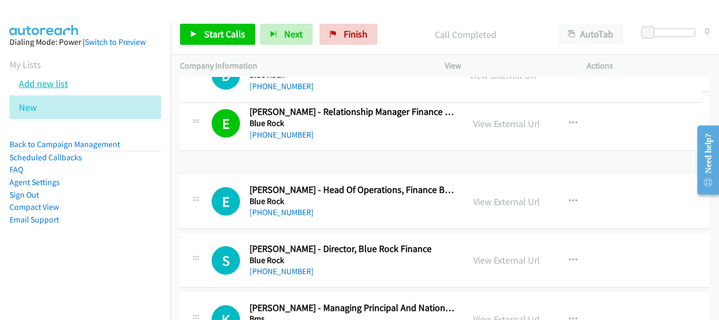
scroll to position [1190, 0]
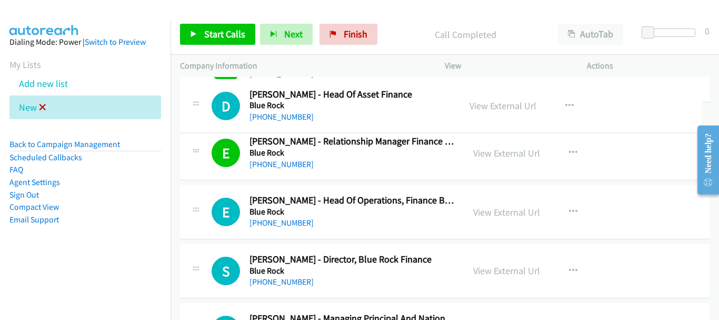
click at [43, 107] on icon at bounding box center [42, 107] width 7 height 7
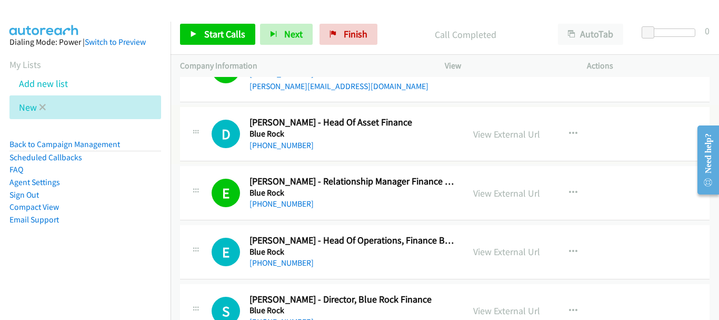
click at [37, 105] on li "New" at bounding box center [85, 107] width 152 height 24
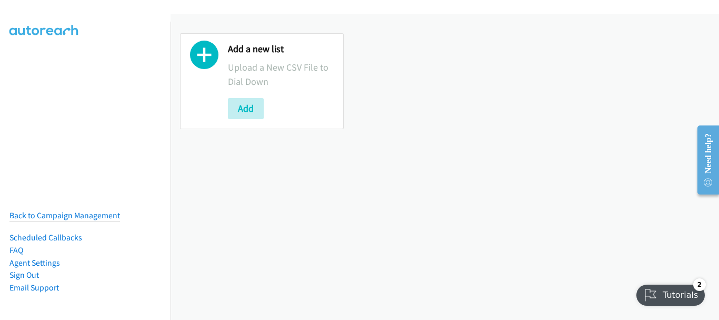
click at [2, 83] on nav "Back to Campaign Management Scheduled Callbacks FAQ Agent Settings Sign Out Com…" at bounding box center [85, 182] width 171 height 320
click at [653, 148] on div "Add a new list Upload a New CSV File to Dial Down Add" at bounding box center [445, 166] width 549 height 305
click at [249, 109] on button "Add" at bounding box center [246, 108] width 36 height 21
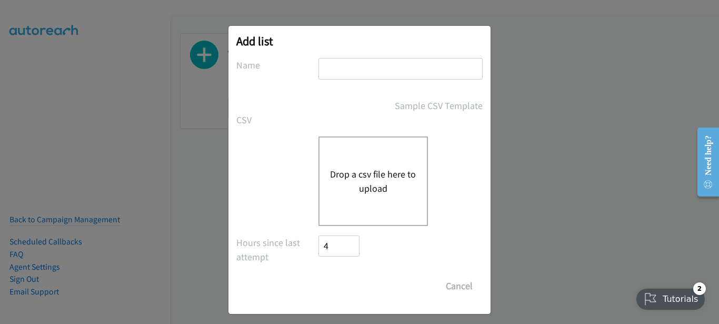
click at [368, 56] on div "Add list No phone fields were returned for that Report or List View Please uplo…" at bounding box center [360, 170] width 262 height 288
click at [347, 65] on input "text" at bounding box center [401, 69] width 164 height 22
type input "sap"
click at [368, 155] on div "Drop a csv file here to upload" at bounding box center [374, 181] width 110 height 90
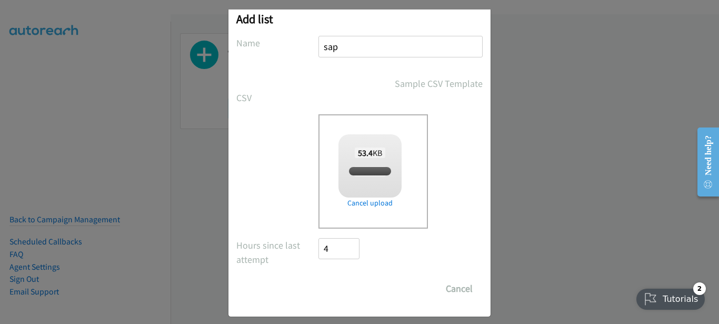
checkbox input "true"
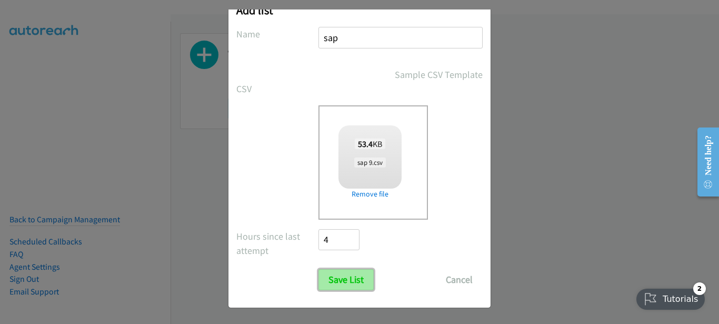
click at [357, 274] on input "Save List" at bounding box center [346, 279] width 55 height 21
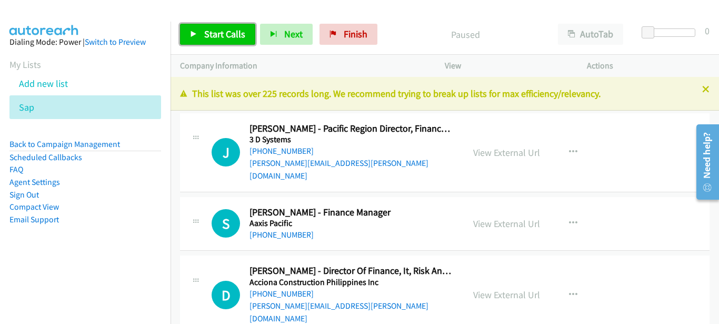
click at [213, 33] on span "Start Calls" at bounding box center [224, 34] width 41 height 12
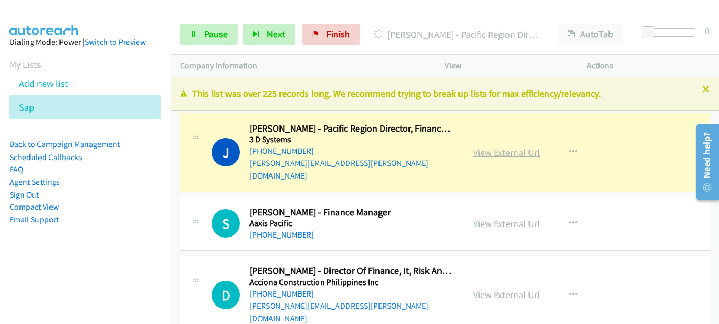
click at [482, 146] on link "View External Url" at bounding box center [507, 152] width 67 height 12
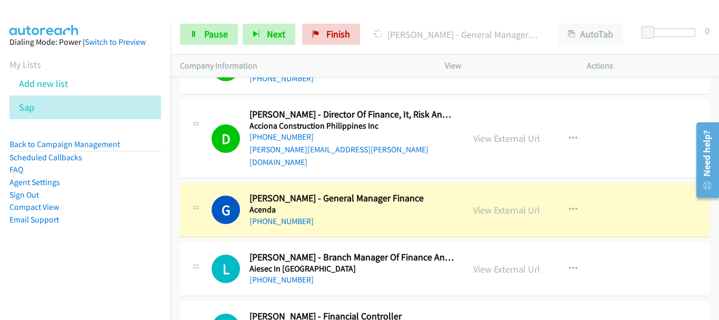
scroll to position [211, 0]
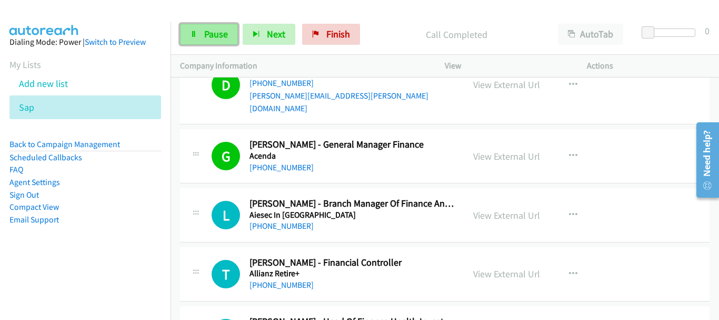
click at [208, 38] on span "Pause" at bounding box center [216, 34] width 24 height 12
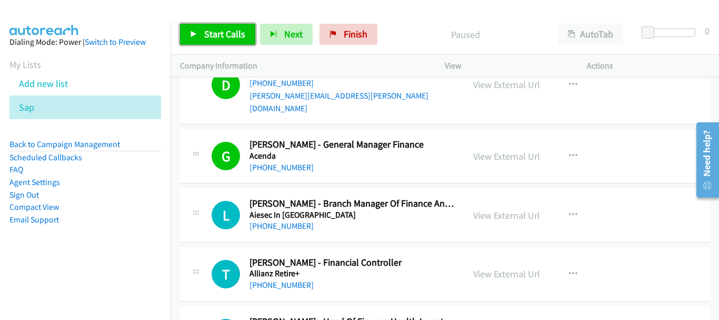
click at [205, 35] on span "Start Calls" at bounding box center [224, 34] width 41 height 12
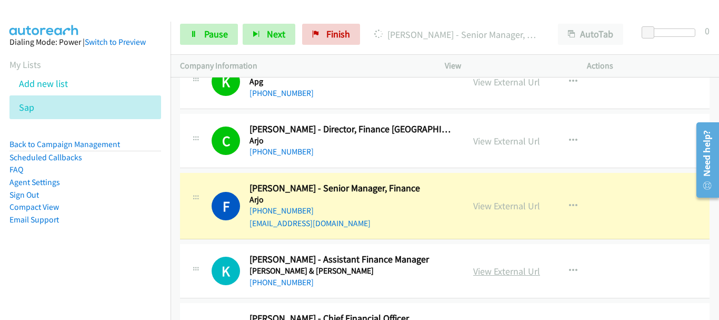
scroll to position [632, 0]
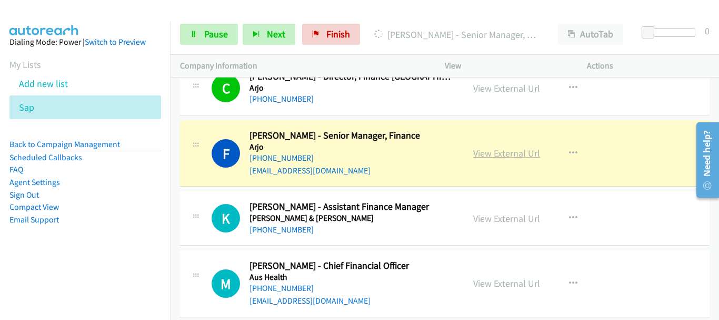
click at [490, 147] on link "View External Url" at bounding box center [507, 153] width 67 height 12
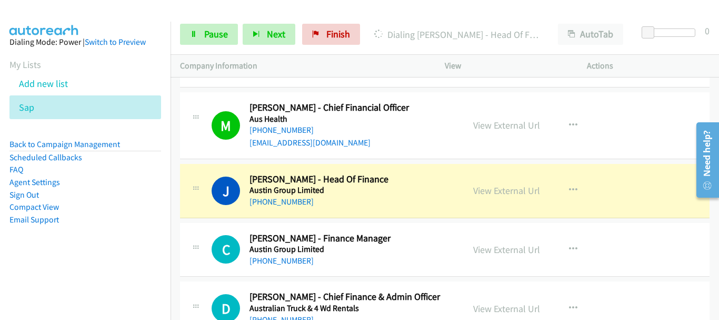
scroll to position [843, 0]
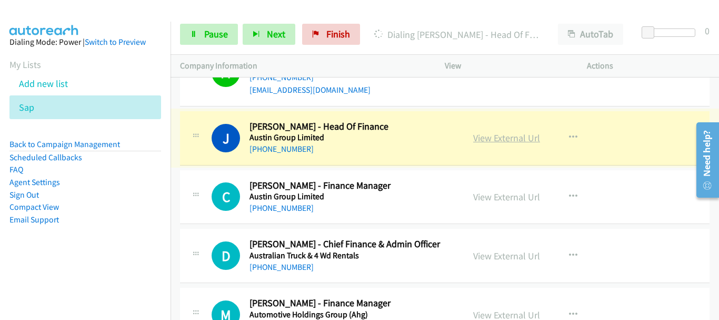
click at [496, 132] on link "View External Url" at bounding box center [507, 138] width 67 height 12
click at [214, 39] on span "Pause" at bounding box center [216, 34] width 24 height 12
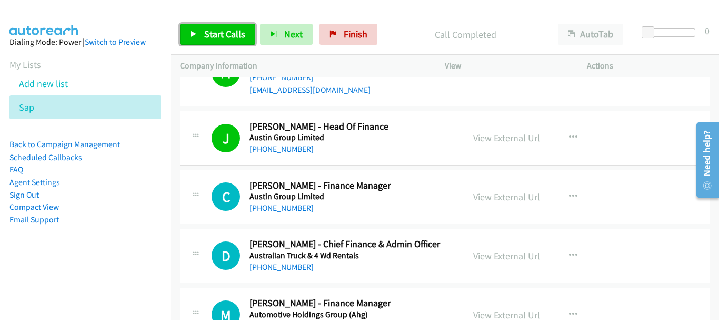
drag, startPoint x: 194, startPoint y: 40, endPoint x: 202, endPoint y: 25, distance: 17.0
click at [194, 40] on link "Start Calls" at bounding box center [217, 34] width 75 height 21
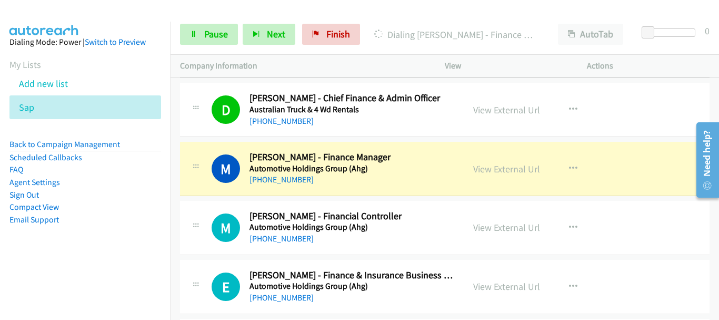
scroll to position [1001, 0]
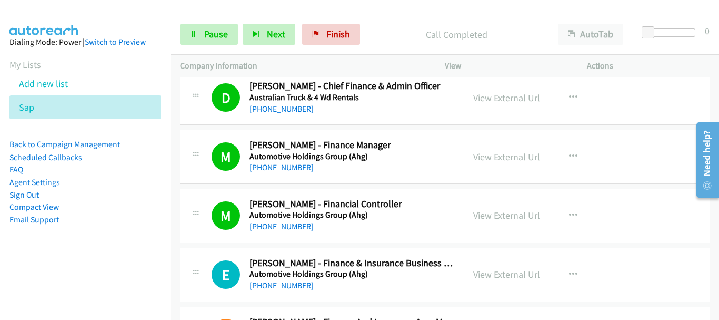
click at [666, 189] on div "M Callback Scheduled Marcus Ncube - Financial Controller Automotive Holdings Gr…" at bounding box center [445, 216] width 530 height 54
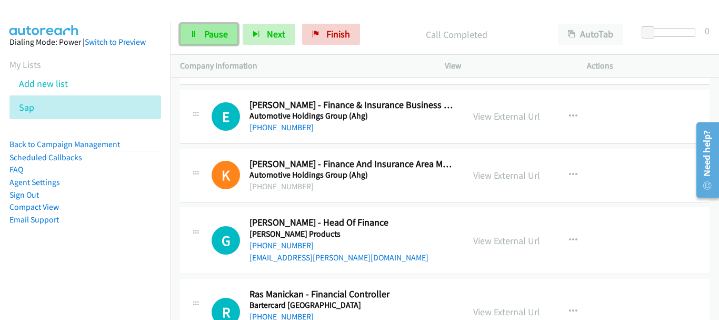
click at [233, 39] on link "Pause" at bounding box center [209, 34] width 58 height 21
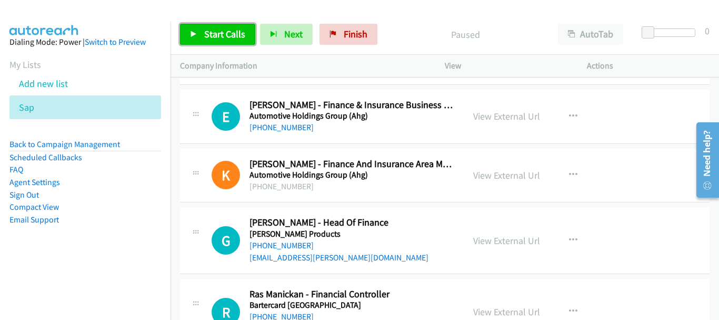
click at [233, 38] on span "Start Calls" at bounding box center [224, 34] width 41 height 12
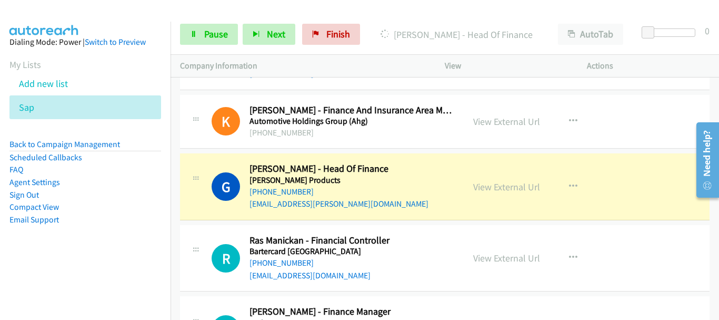
scroll to position [1211, 0]
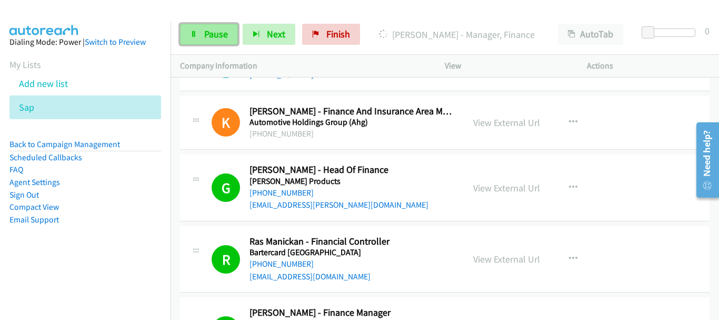
click at [205, 37] on span "Pause" at bounding box center [216, 34] width 24 height 12
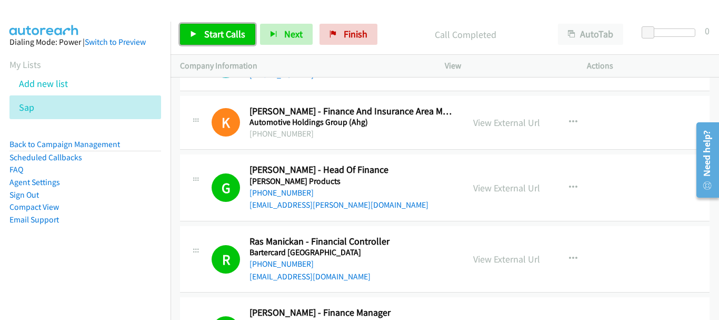
click at [220, 33] on span "Start Calls" at bounding box center [224, 34] width 41 height 12
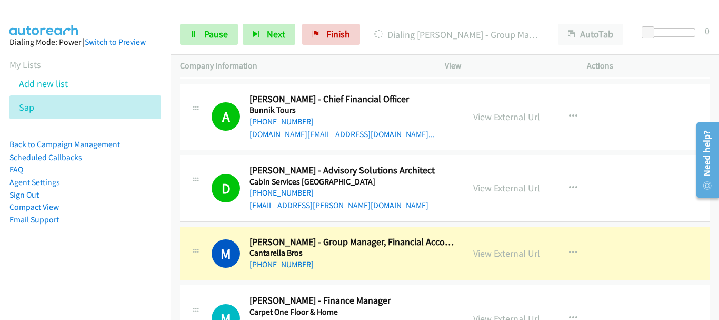
scroll to position [1896, 0]
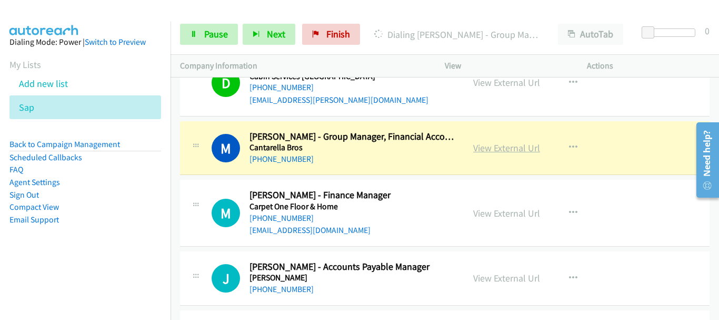
click at [518, 142] on link "View External Url" at bounding box center [507, 148] width 67 height 12
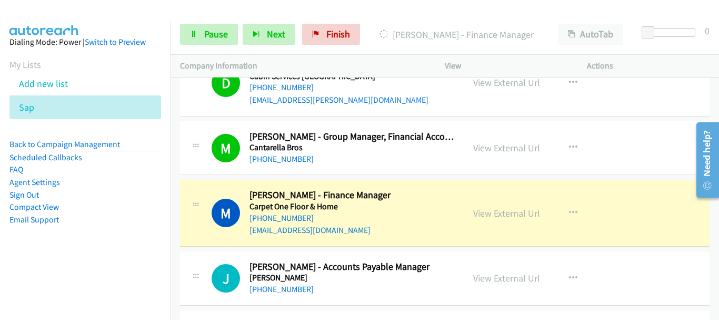
scroll to position [1900, 0]
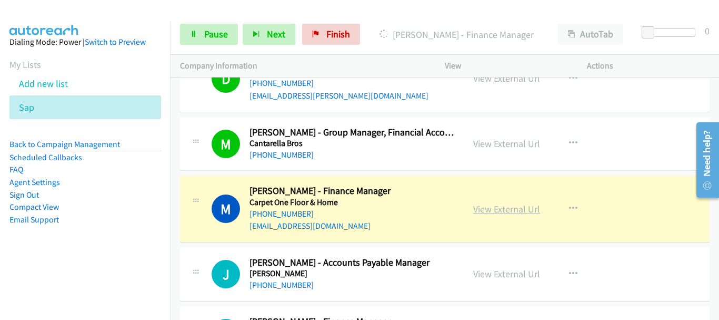
click at [506, 203] on link "View External Url" at bounding box center [507, 209] width 67 height 12
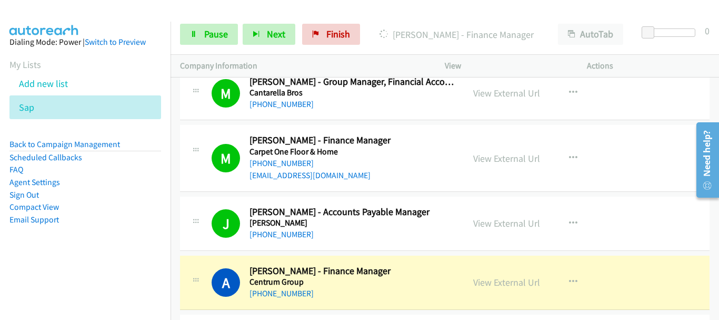
scroll to position [2006, 0]
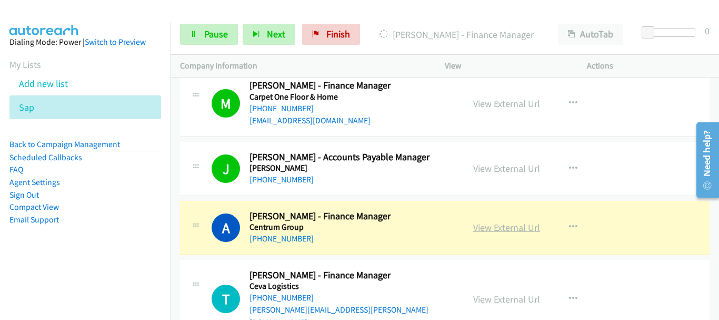
click at [521, 221] on link "View External Url" at bounding box center [507, 227] width 67 height 12
click at [206, 29] on span "Pause" at bounding box center [216, 34] width 24 height 12
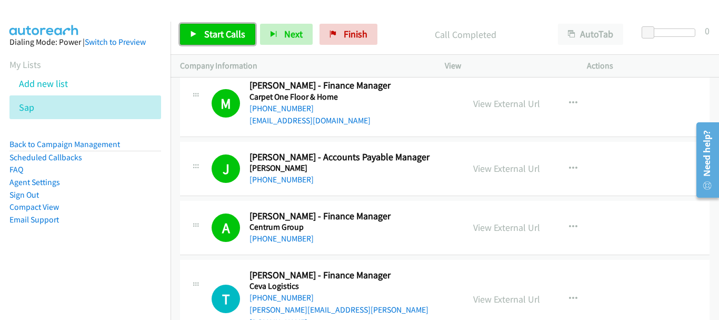
click at [211, 34] on span "Start Calls" at bounding box center [224, 34] width 41 height 12
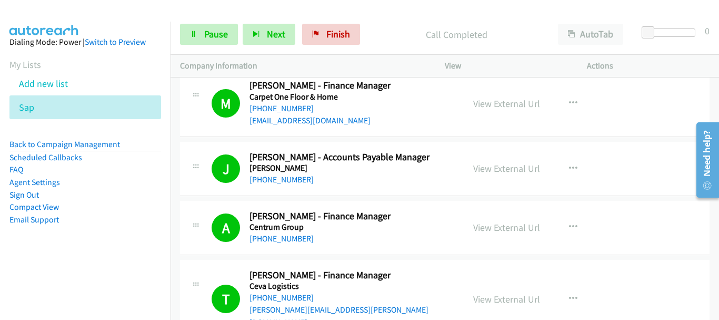
scroll to position [1953, 0]
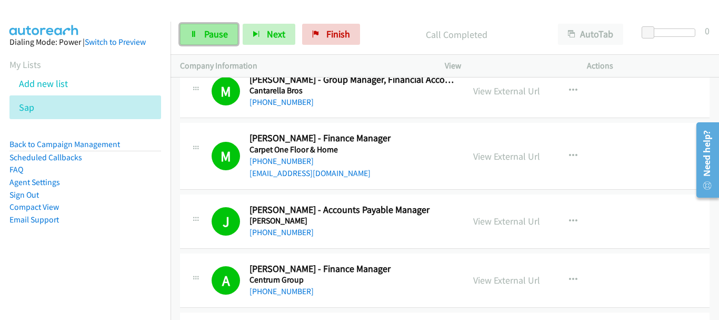
click at [212, 35] on span "Pause" at bounding box center [216, 34] width 24 height 12
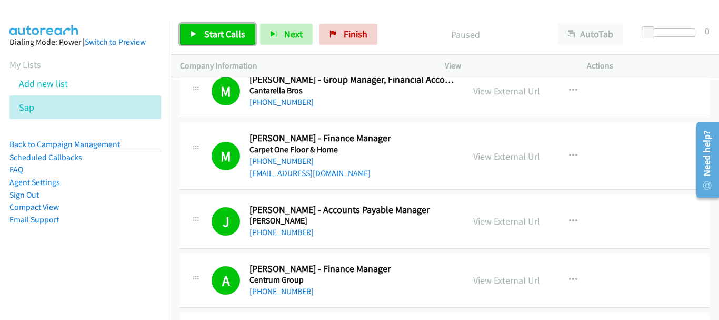
click at [212, 35] on span "Start Calls" at bounding box center [224, 34] width 41 height 12
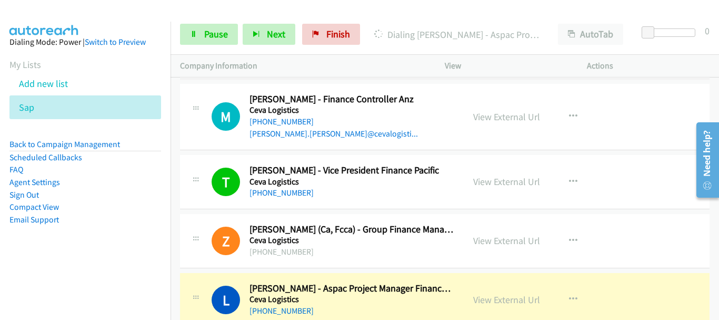
scroll to position [2427, 0]
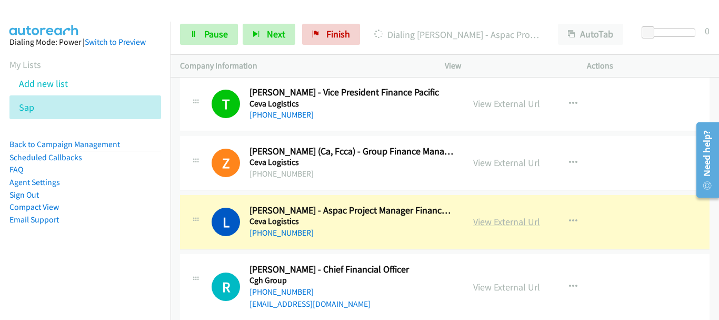
click at [508, 215] on link "View External Url" at bounding box center [507, 221] width 67 height 12
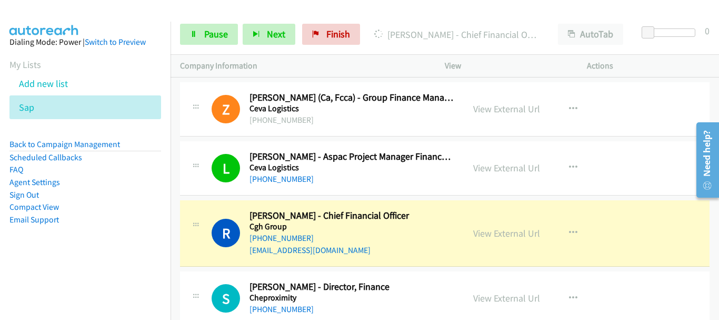
scroll to position [2532, 0]
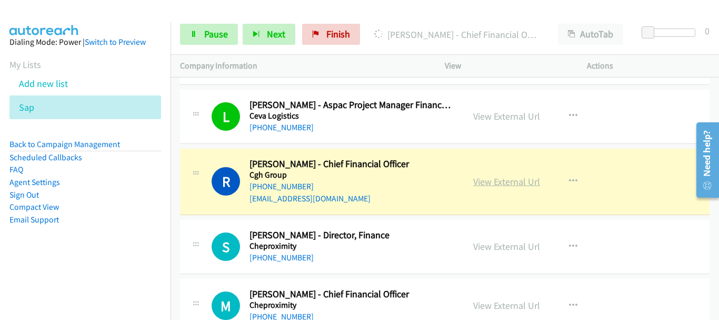
click at [515, 175] on link "View External Url" at bounding box center [507, 181] width 67 height 12
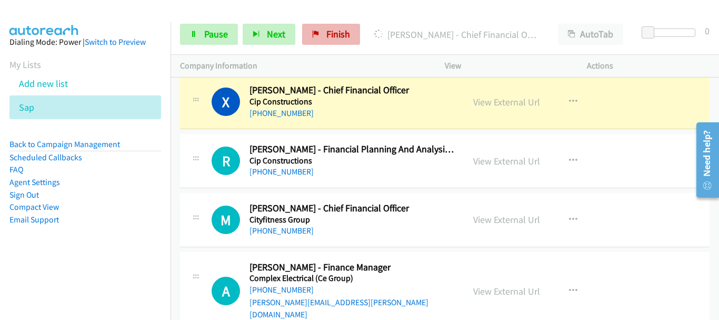
scroll to position [2796, 0]
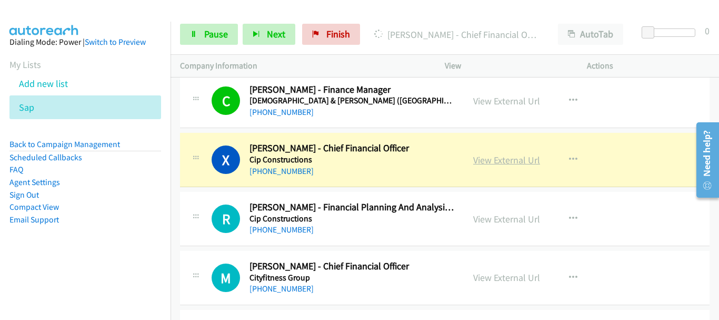
click at [510, 154] on link "View External Url" at bounding box center [507, 160] width 67 height 12
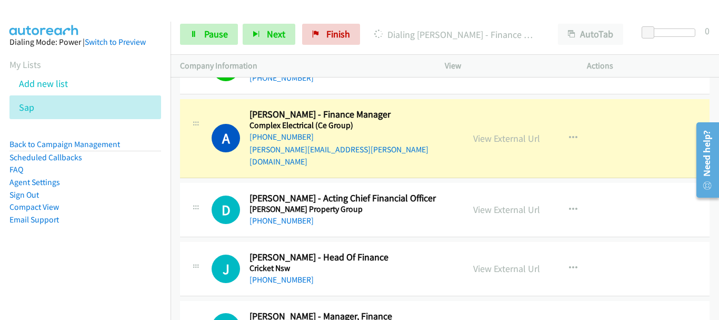
scroll to position [2901, 0]
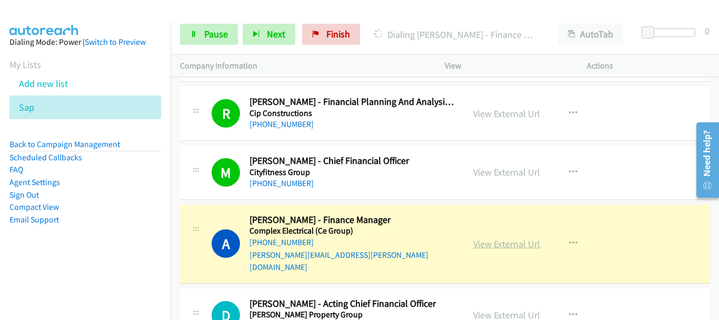
click at [495, 238] on link "View External Url" at bounding box center [507, 244] width 67 height 12
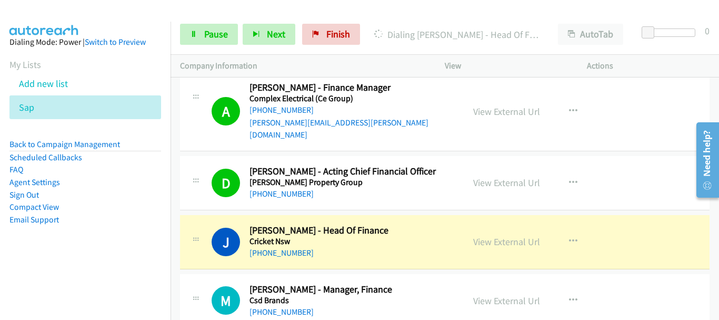
scroll to position [3059, 0]
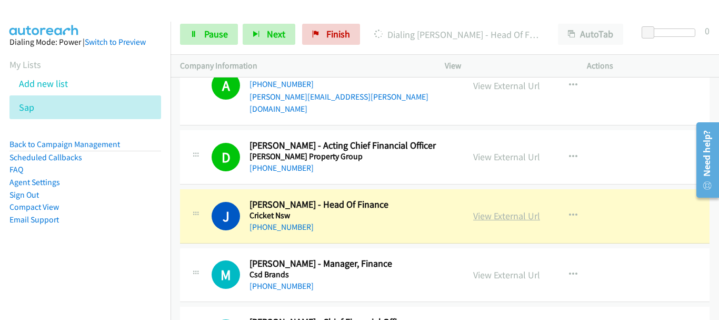
click at [511, 210] on link "View External Url" at bounding box center [507, 216] width 67 height 12
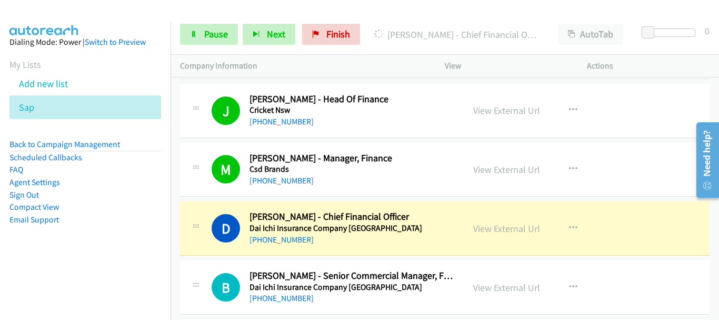
scroll to position [3217, 0]
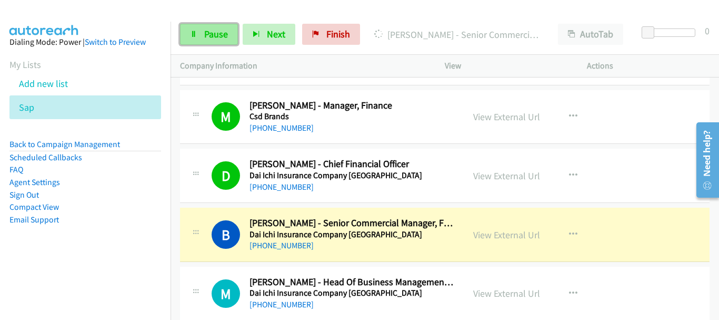
click at [211, 36] on span "Pause" at bounding box center [216, 34] width 24 height 12
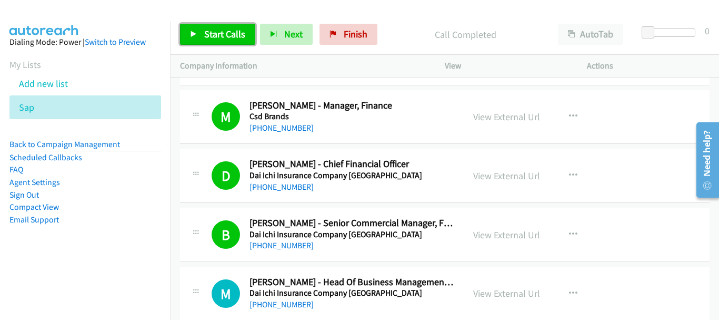
click at [224, 36] on span "Start Calls" at bounding box center [224, 34] width 41 height 12
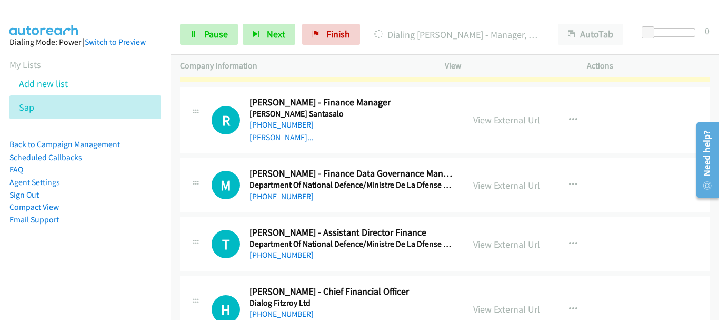
scroll to position [3375, 0]
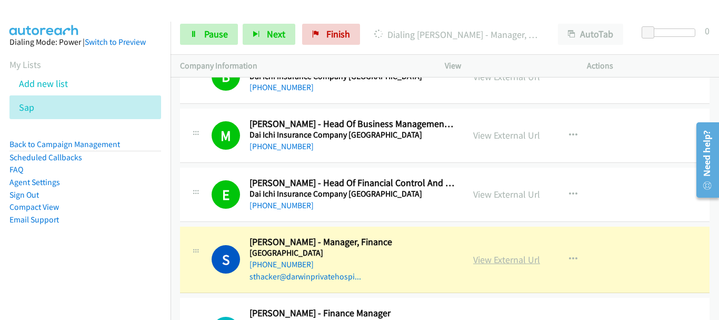
click at [497, 253] on link "View External Url" at bounding box center [507, 259] width 67 height 12
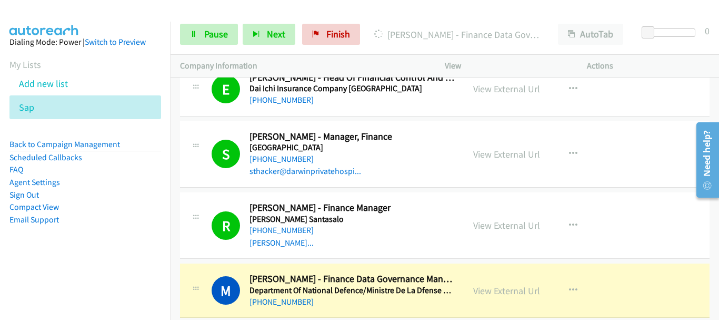
scroll to position [3533, 0]
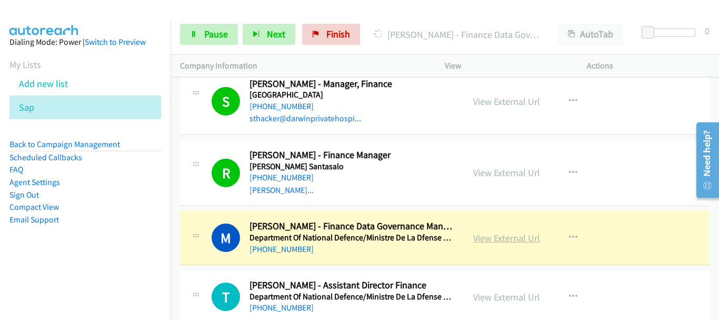
click at [490, 232] on link "View External Url" at bounding box center [507, 238] width 67 height 12
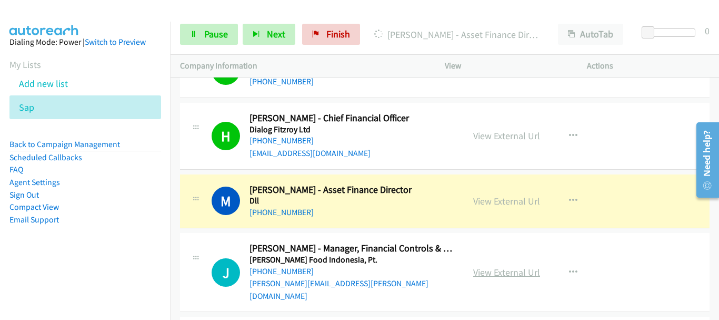
scroll to position [3849, 0]
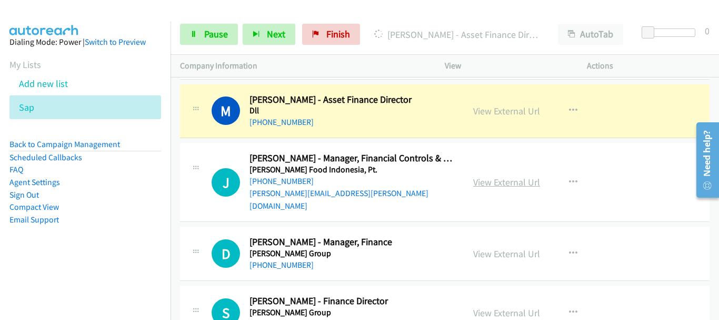
click at [507, 176] on link "View External Url" at bounding box center [507, 182] width 67 height 12
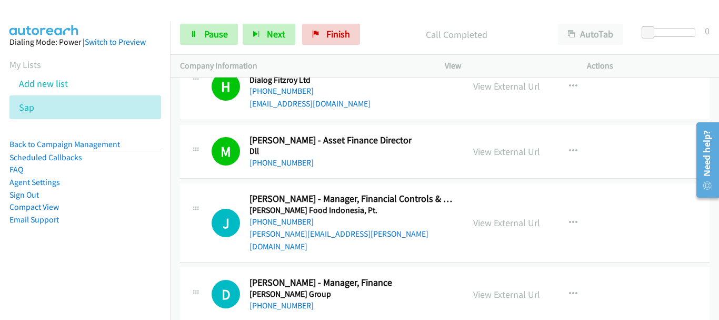
scroll to position [3797, 0]
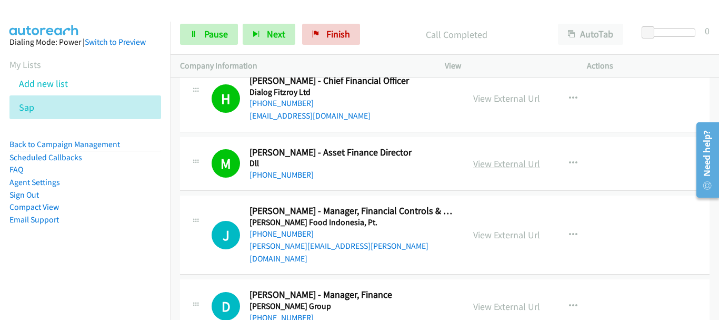
click at [506, 157] on link "View External Url" at bounding box center [507, 163] width 67 height 12
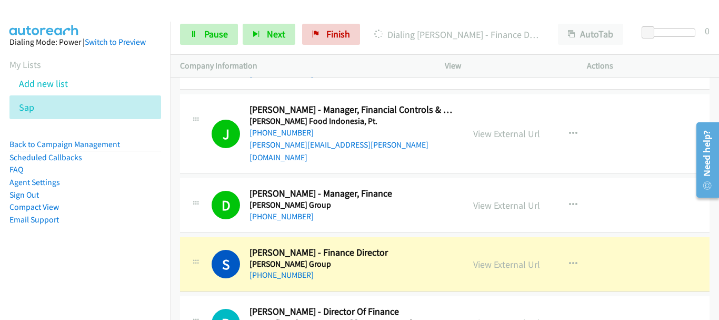
scroll to position [3955, 0]
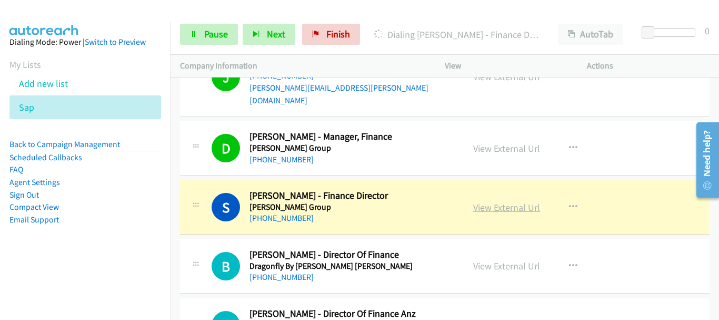
click at [497, 201] on link "View External Url" at bounding box center [507, 207] width 67 height 12
click at [212, 43] on link "Pause" at bounding box center [209, 34] width 58 height 21
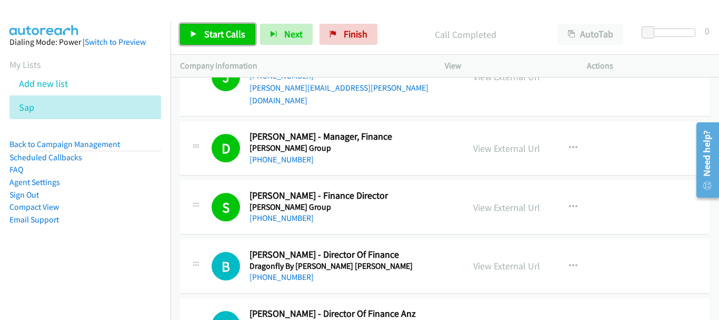
click at [210, 34] on span "Start Calls" at bounding box center [224, 34] width 41 height 12
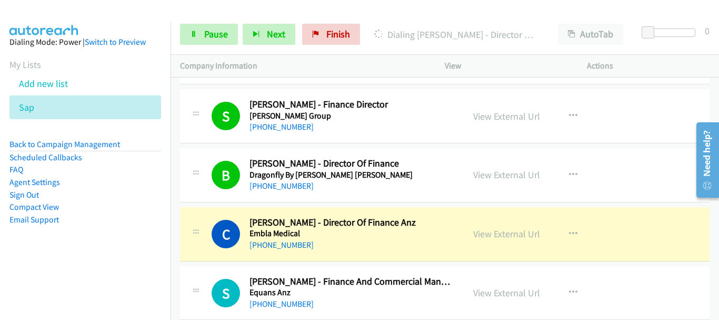
scroll to position [4007, 0]
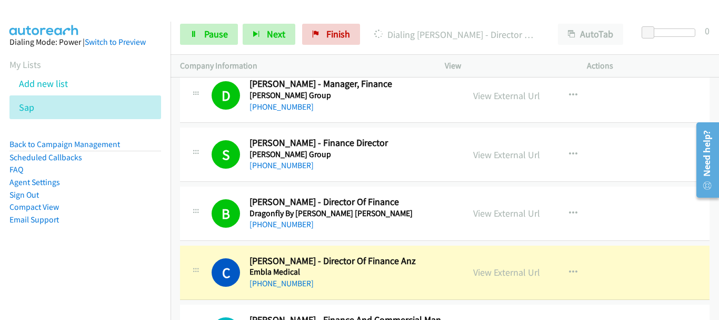
click at [489, 266] on link "View External Url" at bounding box center [507, 272] width 67 height 12
click at [213, 44] on link "Pause" at bounding box center [209, 34] width 58 height 21
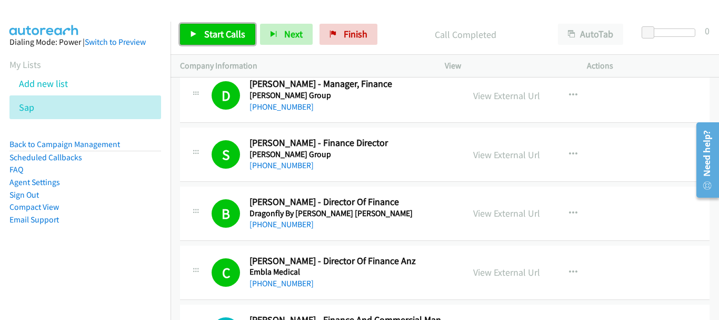
click at [222, 38] on span "Start Calls" at bounding box center [224, 34] width 41 height 12
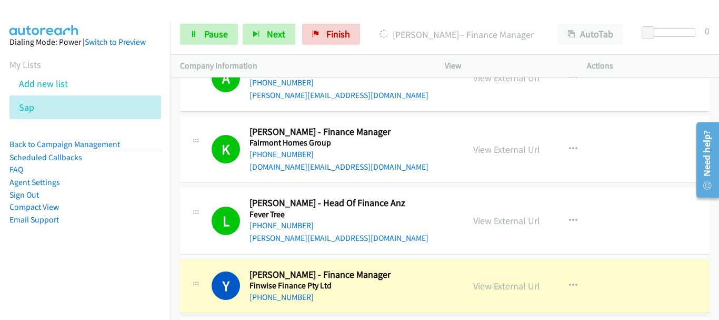
scroll to position [4429, 0]
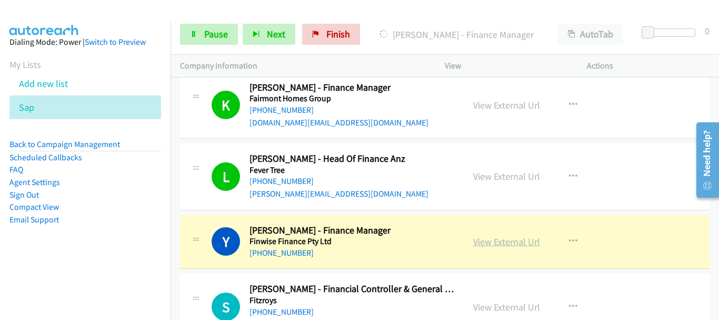
click at [494, 235] on link "View External Url" at bounding box center [507, 241] width 67 height 12
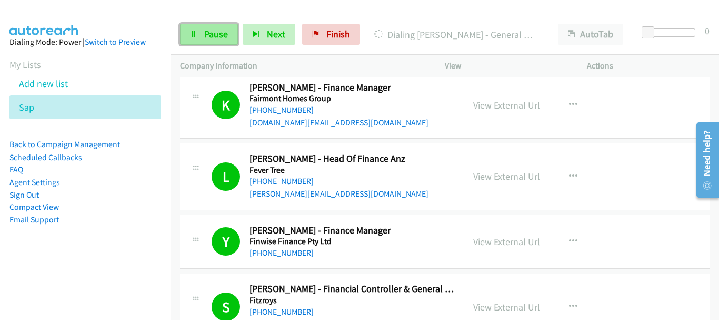
click at [216, 35] on span "Pause" at bounding box center [216, 34] width 24 height 12
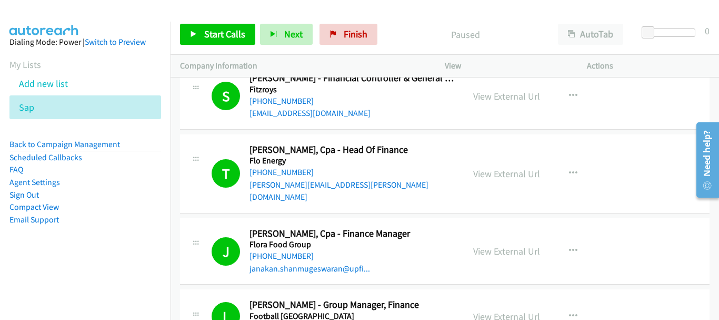
scroll to position [4745, 0]
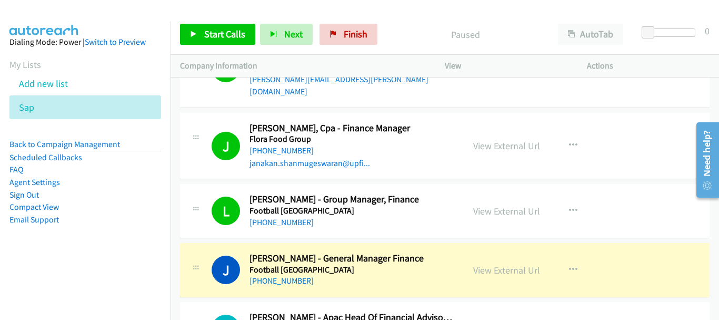
click at [513, 252] on div "View External Url View External Url Schedule/Manage Callback Start Calls Here R…" at bounding box center [540, 269] width 152 height 35
click at [506, 264] on link "View External Url" at bounding box center [507, 270] width 67 height 12
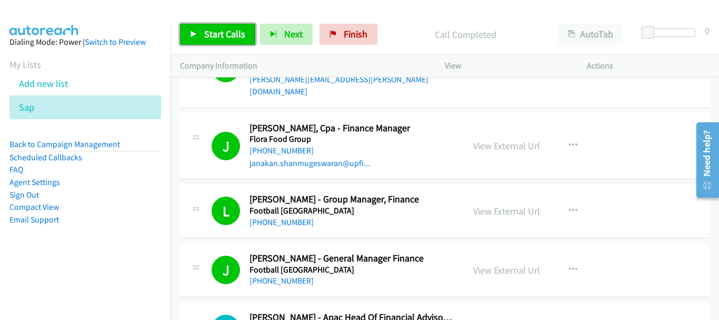
click at [217, 27] on link "Start Calls" at bounding box center [217, 34] width 75 height 21
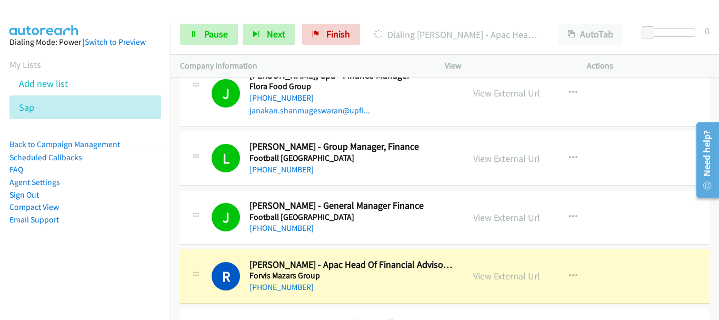
scroll to position [4850, 0]
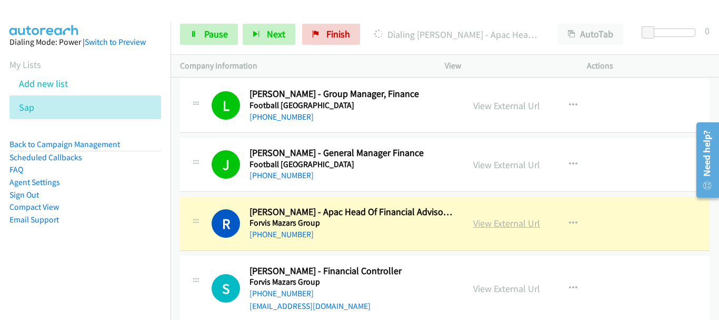
click at [481, 217] on link "View External Url" at bounding box center [507, 223] width 67 height 12
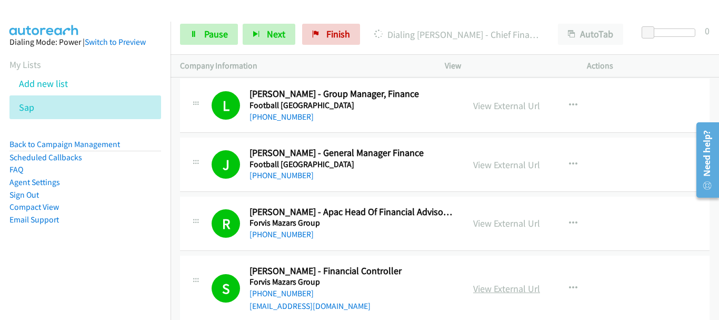
scroll to position [5008, 0]
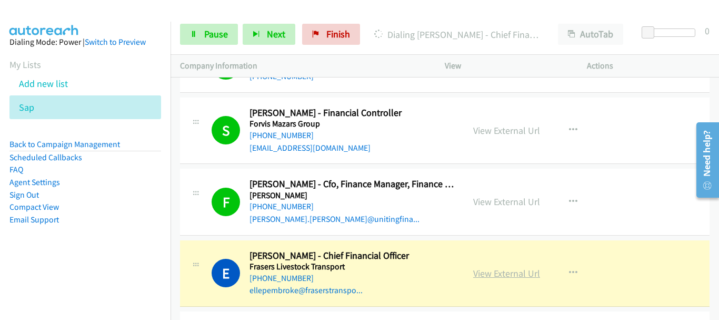
click at [501, 267] on link "View External Url" at bounding box center [507, 273] width 67 height 12
click at [203, 34] on link "Pause" at bounding box center [209, 34] width 58 height 21
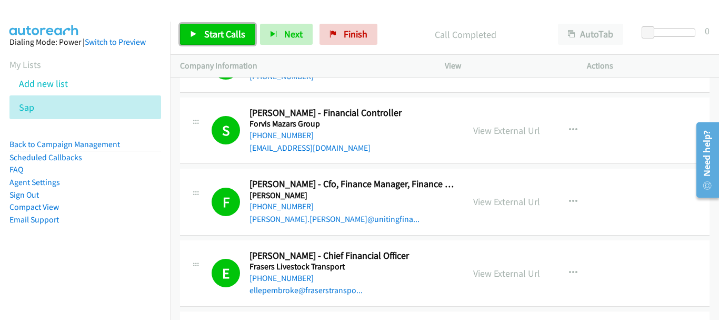
click at [232, 30] on span "Start Calls" at bounding box center [224, 34] width 41 height 12
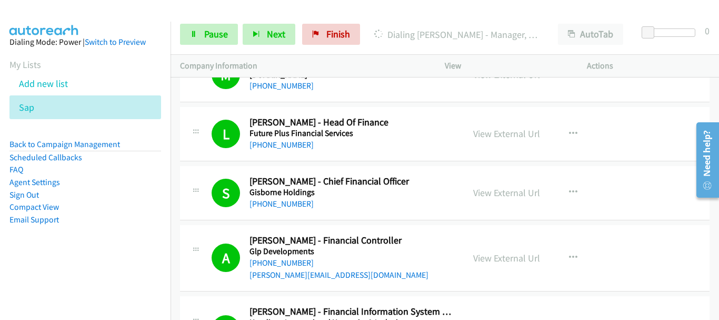
scroll to position [5429, 0]
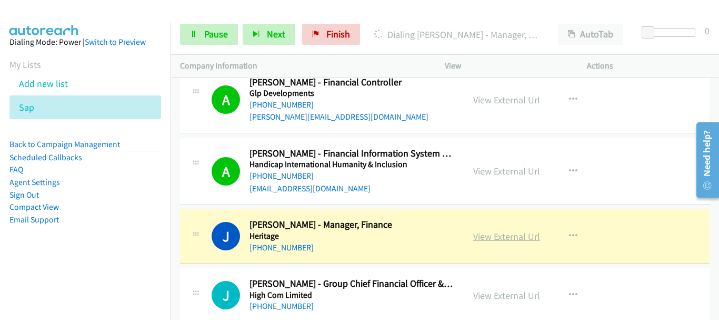
click at [527, 230] on link "View External Url" at bounding box center [507, 236] width 67 height 12
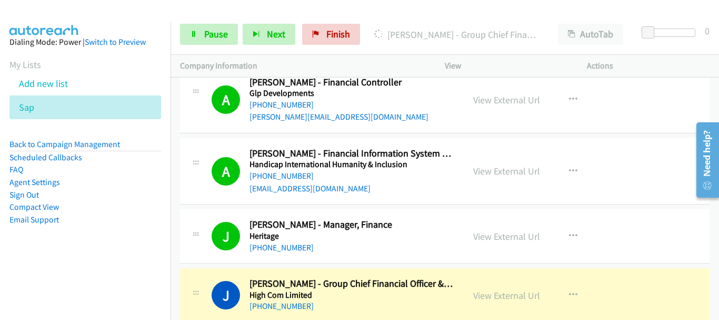
scroll to position [5482, 0]
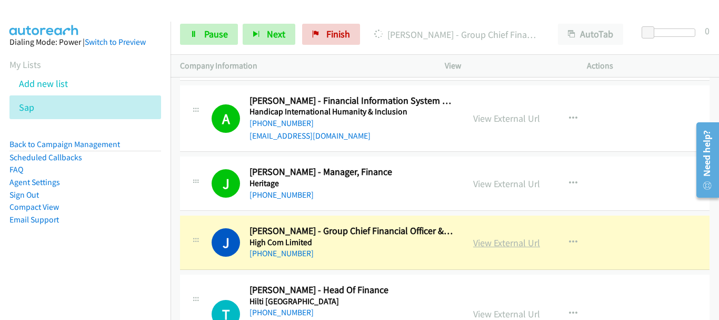
click at [511, 236] on link "View External Url" at bounding box center [507, 242] width 67 height 12
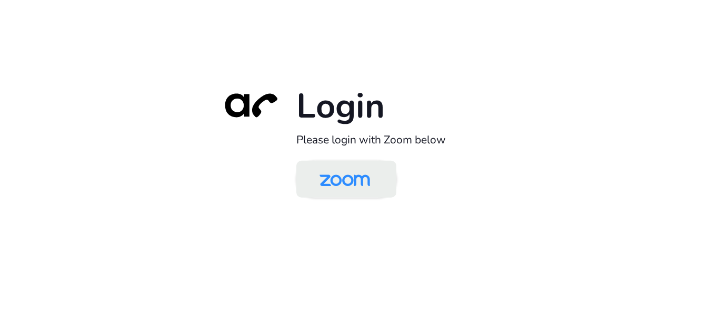
click at [330, 180] on img at bounding box center [345, 180] width 73 height 34
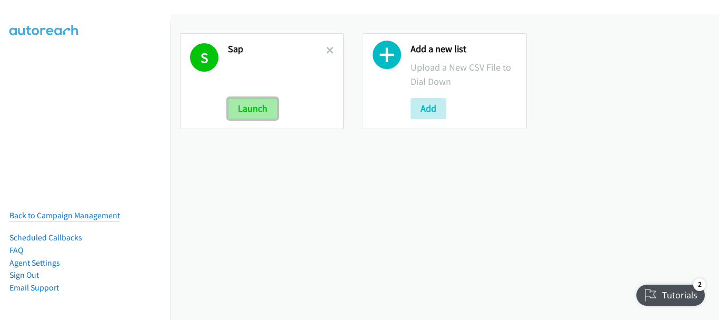
click at [240, 106] on button "Launch" at bounding box center [253, 108] width 50 height 21
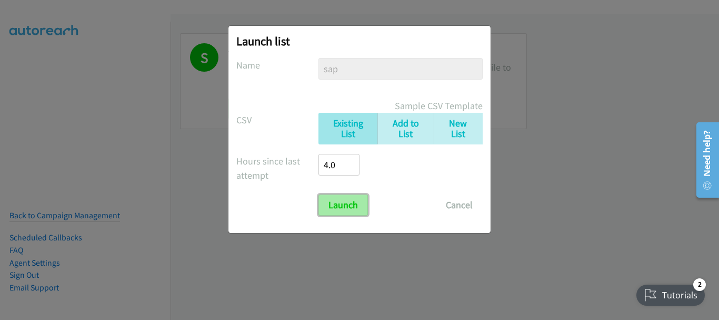
click at [350, 209] on input "Launch" at bounding box center [344, 204] width 50 height 21
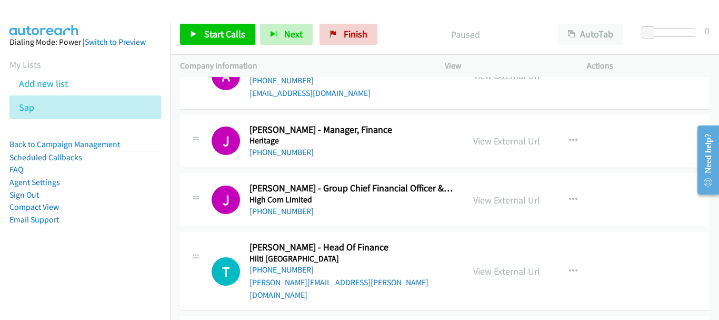
scroll to position [5478, 0]
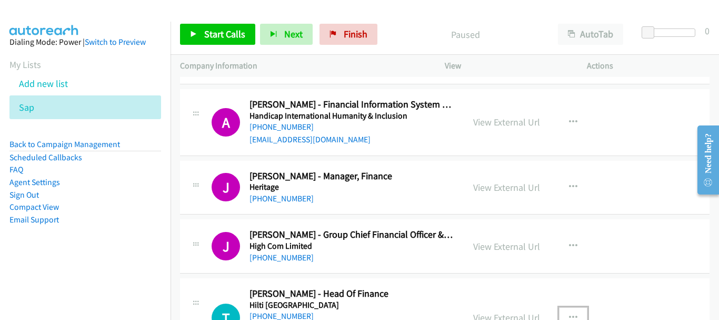
click at [569, 313] on icon "button" at bounding box center [573, 317] width 8 height 8
click at [220, 36] on span "Start Calls" at bounding box center [224, 34] width 41 height 12
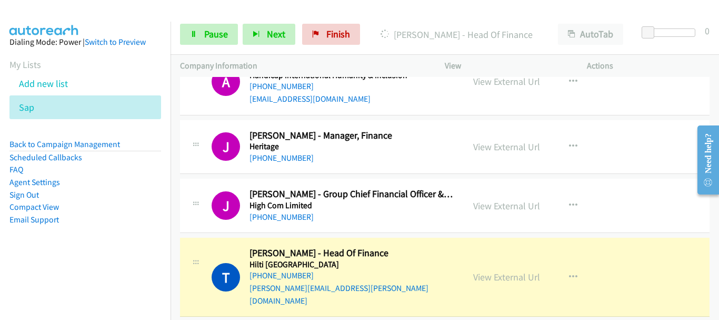
scroll to position [5531, 0]
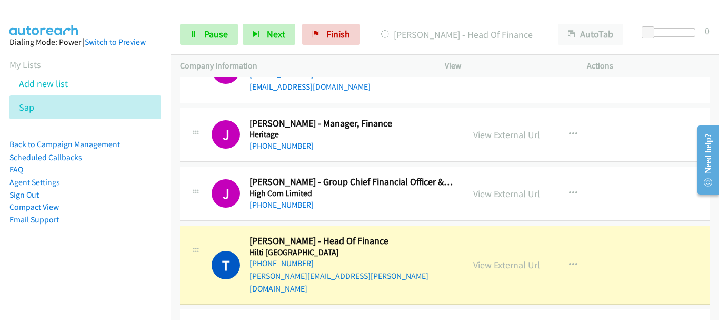
drag, startPoint x: 551, startPoint y: 236, endPoint x: 359, endPoint y: 174, distance: 201.9
click at [358, 257] on div "[PHONE_NUMBER]" at bounding box center [352, 263] width 205 height 13
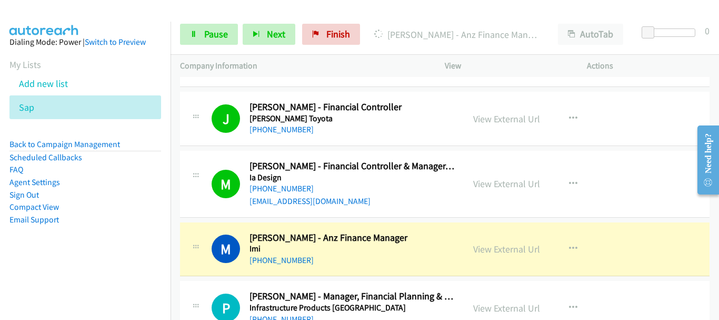
scroll to position [5847, 0]
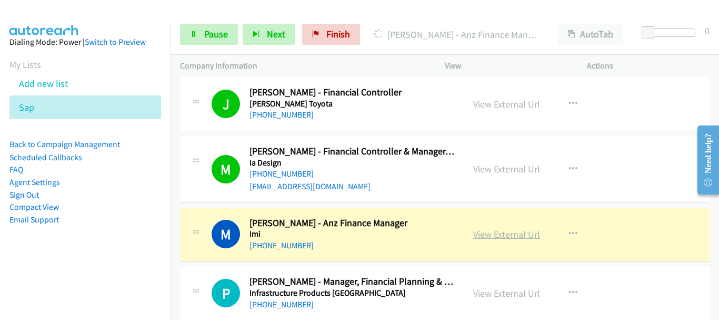
click at [515, 228] on link "View External Url" at bounding box center [507, 234] width 67 height 12
click at [222, 32] on span "Pause" at bounding box center [216, 34] width 24 height 12
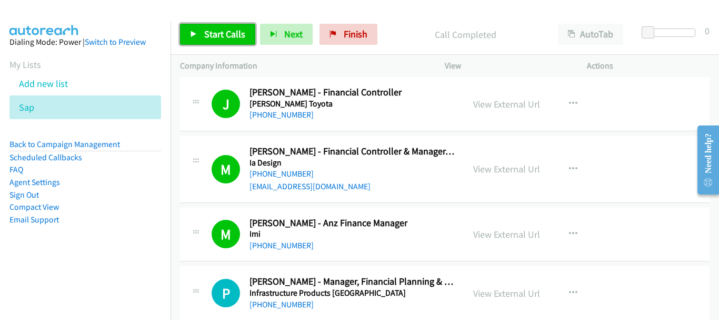
click at [186, 34] on link "Start Calls" at bounding box center [217, 34] width 75 height 21
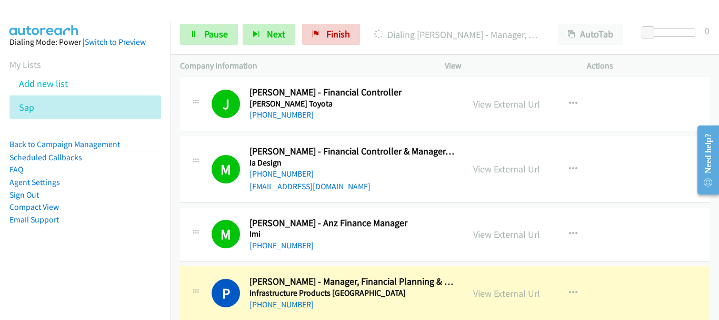
scroll to position [5899, 0]
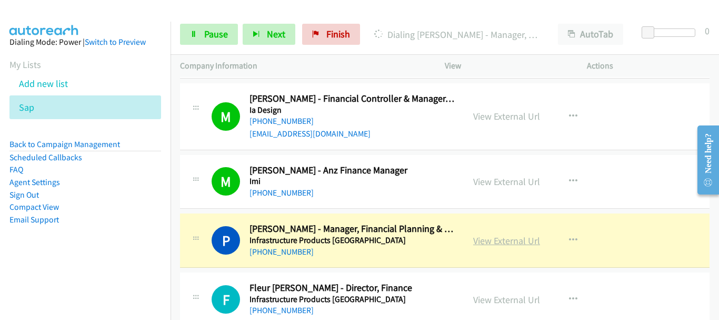
click at [502, 234] on link "View External Url" at bounding box center [507, 240] width 67 height 12
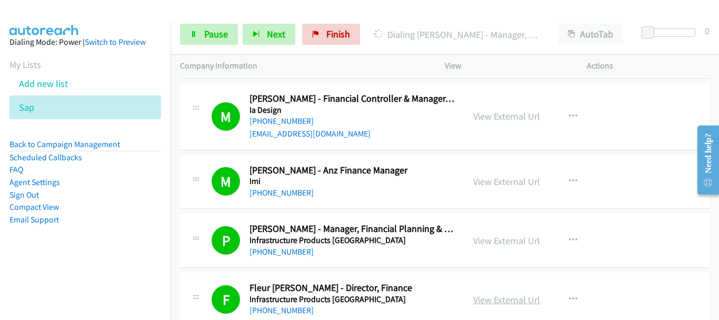
scroll to position [6005, 0]
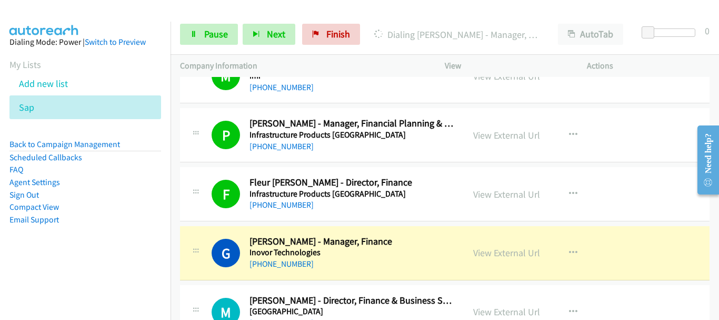
click at [516, 245] on div "View External Url" at bounding box center [507, 252] width 67 height 14
click at [516, 247] on link "View External Url" at bounding box center [507, 253] width 67 height 12
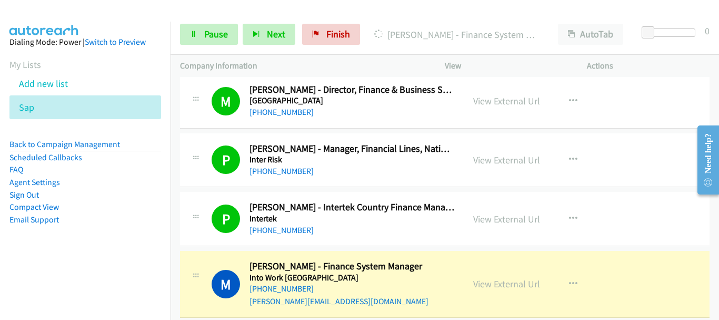
scroll to position [6268, 0]
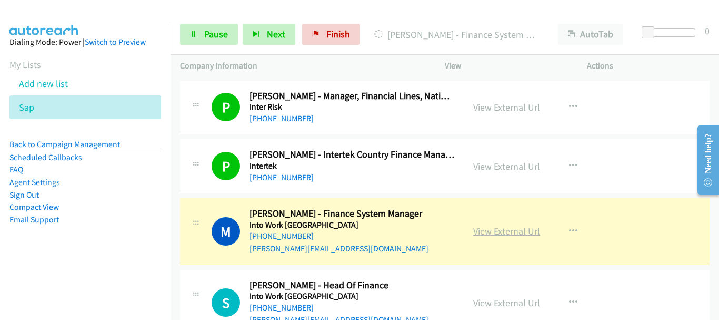
click at [495, 225] on link "View External Url" at bounding box center [507, 231] width 67 height 12
click at [211, 41] on link "Pause" at bounding box center [209, 34] width 58 height 21
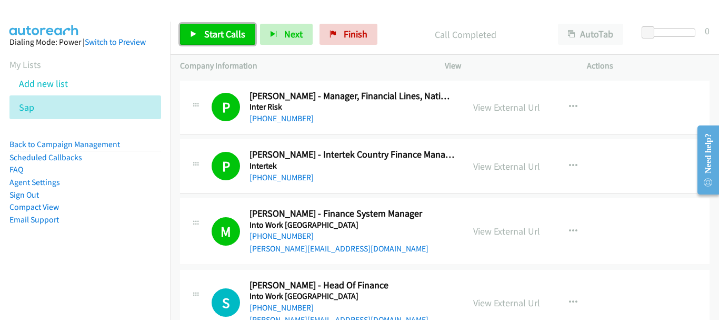
click at [198, 32] on link "Start Calls" at bounding box center [217, 34] width 75 height 21
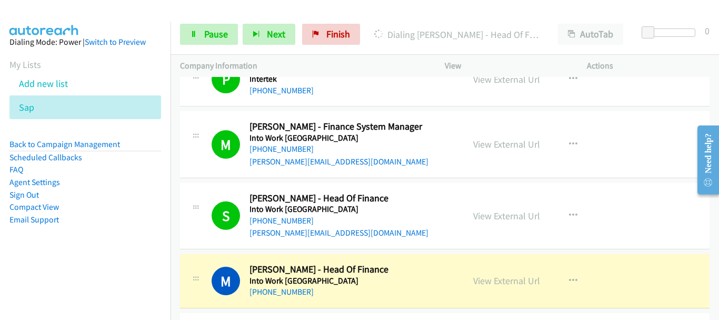
scroll to position [6373, 0]
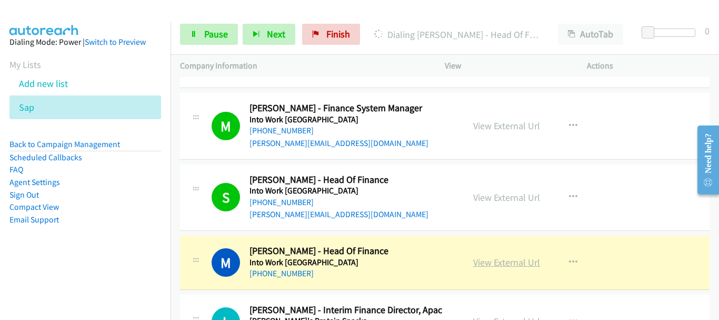
click at [478, 256] on link "View External Url" at bounding box center [507, 262] width 67 height 12
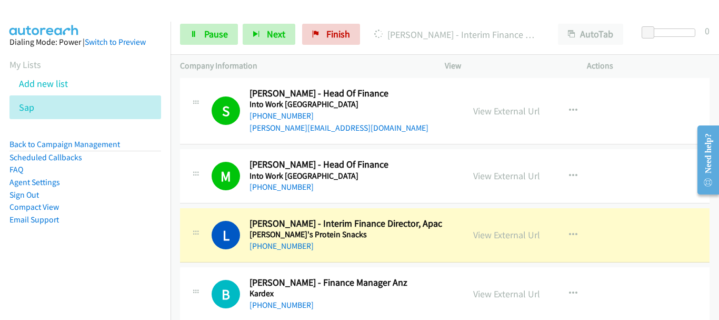
scroll to position [6479, 0]
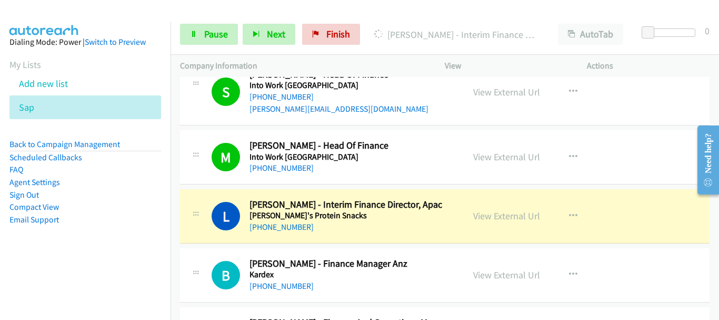
click at [156, 73] on li "Add new list" at bounding box center [94, 84] width 171 height 24
click at [486, 209] on div "View External Url" at bounding box center [507, 216] width 67 height 14
click at [497, 210] on link "View External Url" at bounding box center [507, 216] width 67 height 12
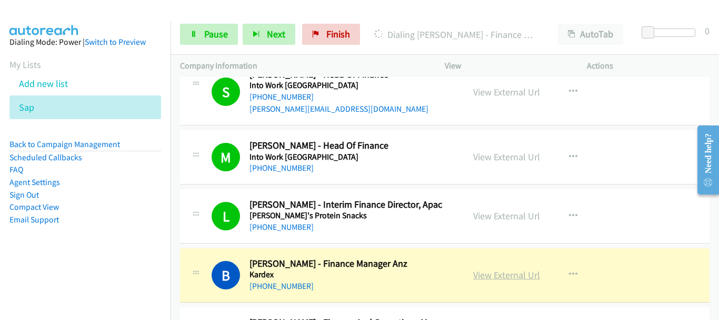
click at [488, 269] on link "View External Url" at bounding box center [507, 275] width 67 height 12
click at [206, 27] on link "Pause" at bounding box center [209, 34] width 58 height 21
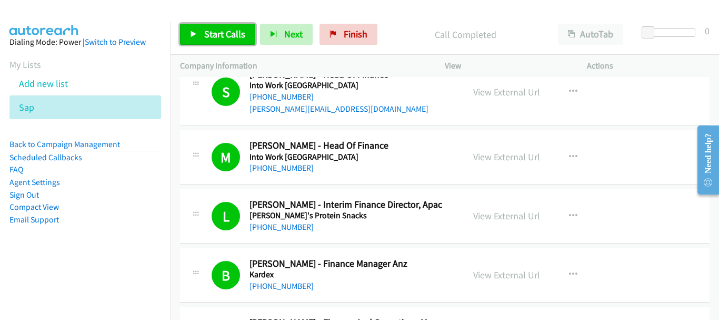
click at [227, 31] on span "Start Calls" at bounding box center [224, 34] width 41 height 12
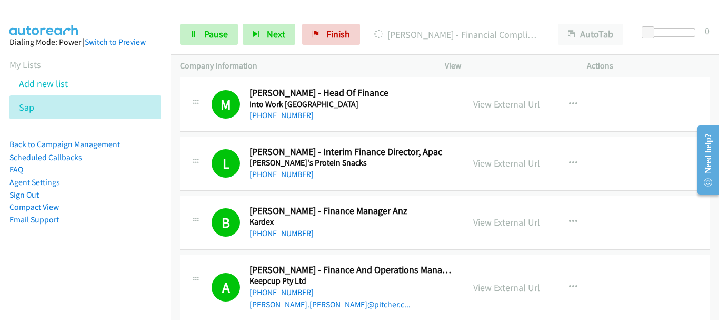
scroll to position [6637, 0]
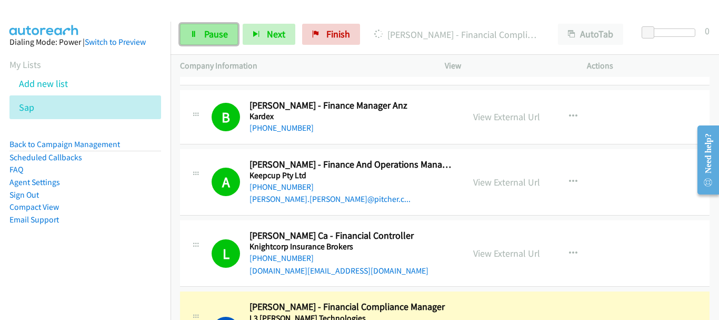
click at [203, 40] on link "Pause" at bounding box center [209, 34] width 58 height 21
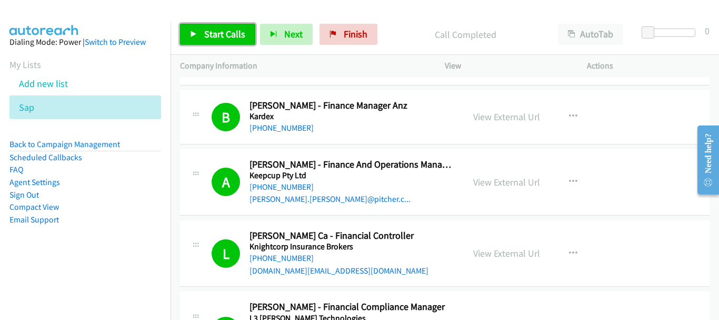
click at [239, 29] on span "Start Calls" at bounding box center [224, 34] width 41 height 12
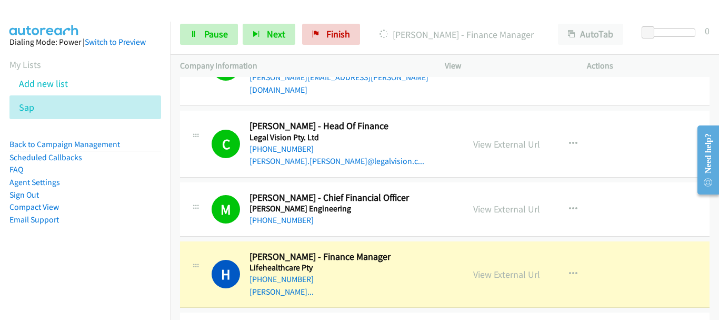
scroll to position [6953, 0]
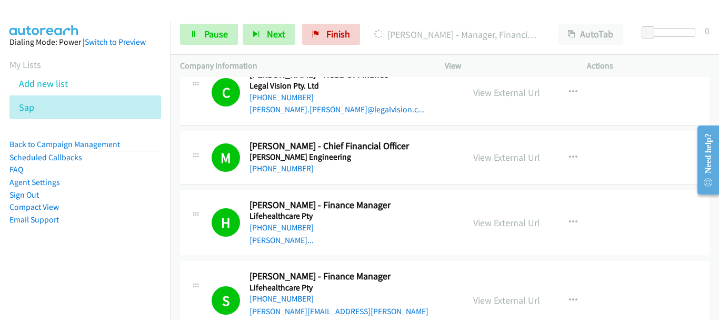
click at [180, 259] on td "S Callback Scheduled [PERSON_NAME] - Finance Manager Lifehealthcare Pty [GEOGRA…" at bounding box center [445, 301] width 549 height 84
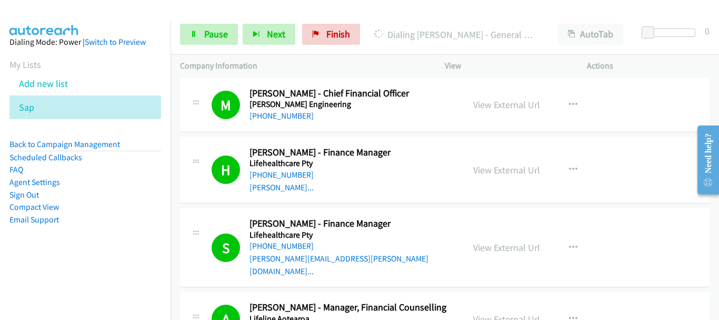
scroll to position [7058, 0]
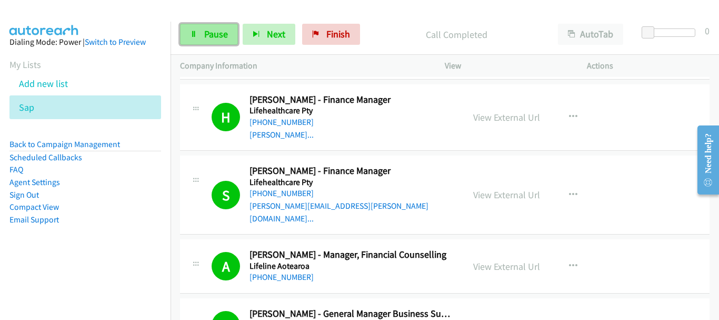
click at [196, 33] on icon at bounding box center [193, 34] width 7 height 7
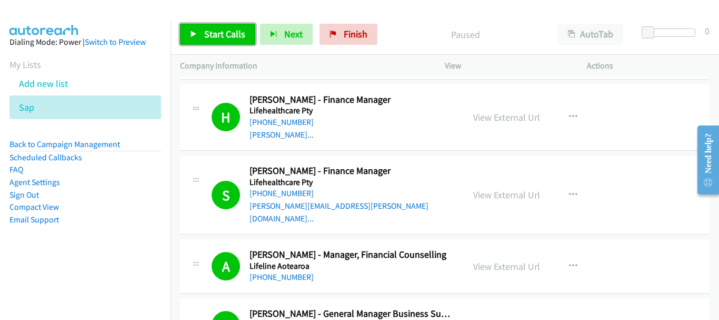
click at [228, 28] on span "Start Calls" at bounding box center [224, 34] width 41 height 12
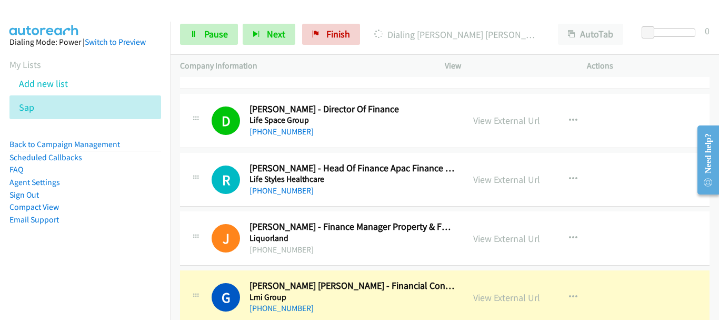
scroll to position [7374, 0]
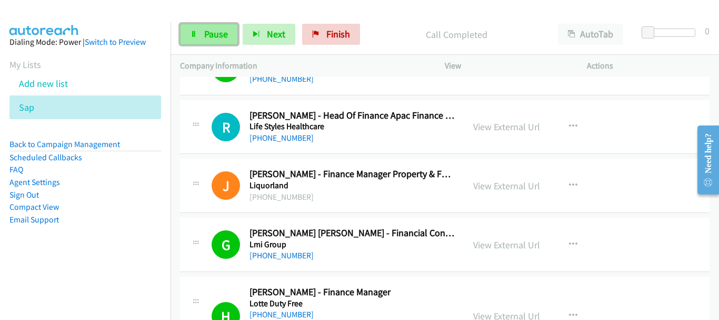
click at [196, 32] on icon at bounding box center [193, 34] width 7 height 7
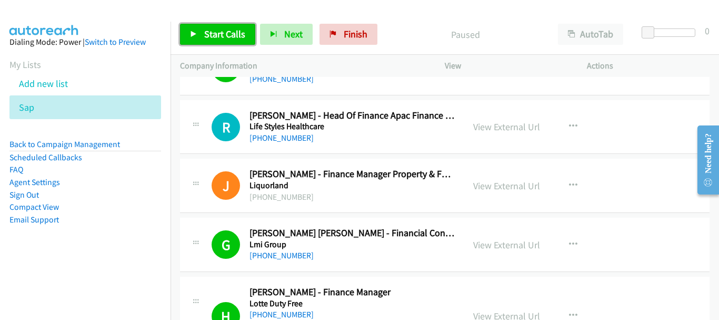
click at [196, 32] on icon at bounding box center [193, 34] width 7 height 7
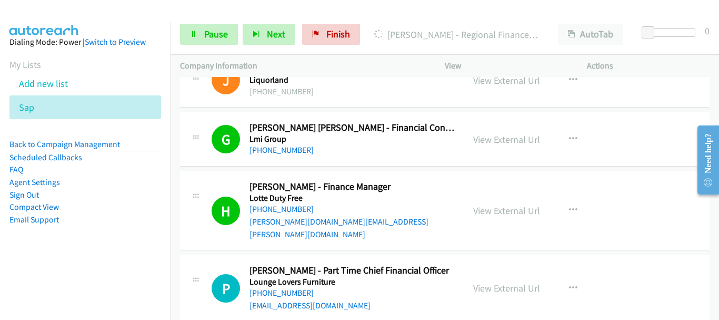
scroll to position [7532, 0]
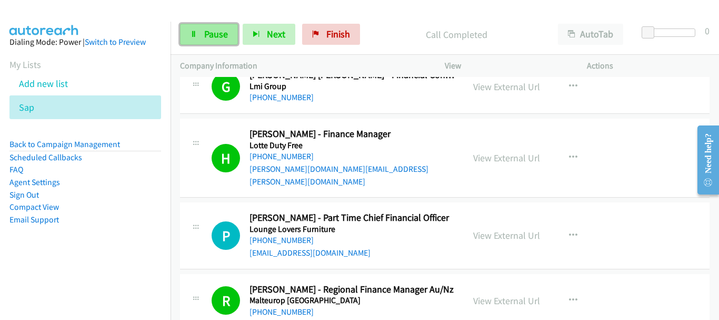
click at [212, 40] on span "Pause" at bounding box center [216, 34] width 24 height 12
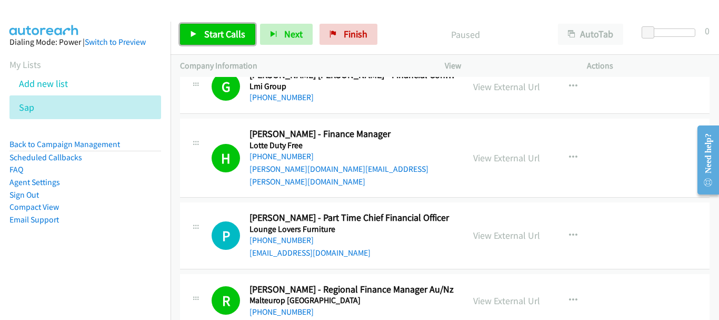
click at [201, 40] on link "Start Calls" at bounding box center [217, 34] width 75 height 21
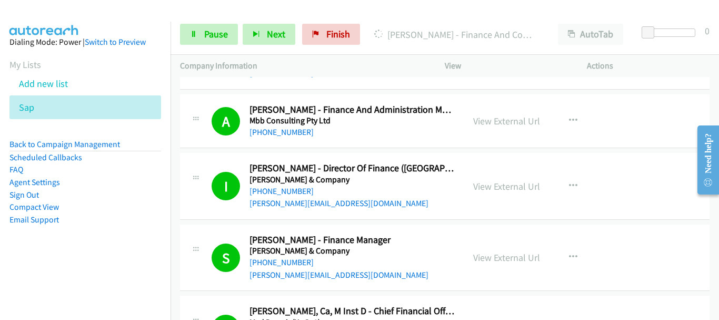
scroll to position [8111, 0]
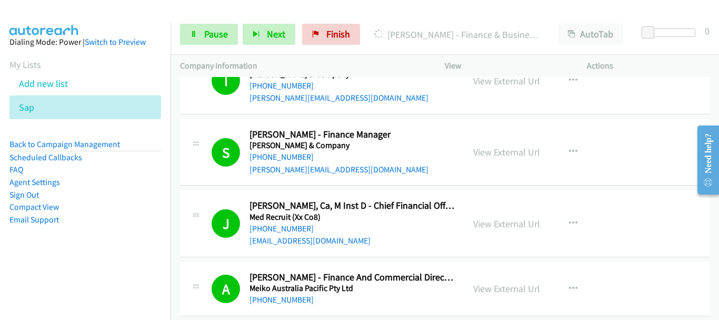
click at [616, 262] on div "A Callback Scheduled [PERSON_NAME] - Finance And Commercial Director Meiko Aust…" at bounding box center [445, 289] width 530 height 54
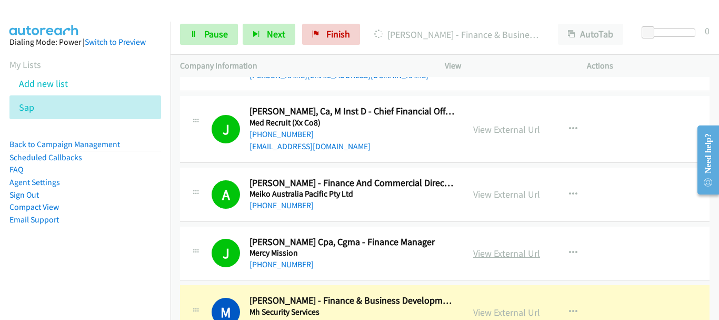
scroll to position [8217, 0]
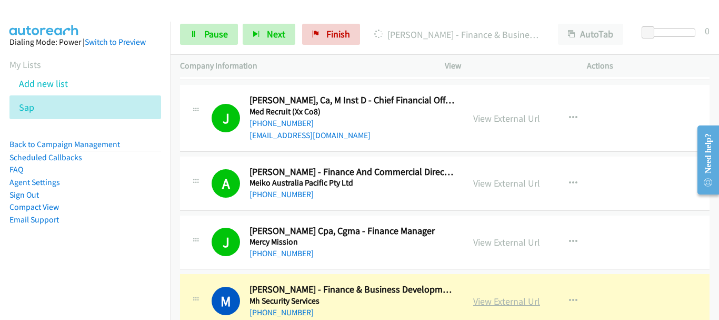
click at [521, 295] on link "View External Url" at bounding box center [507, 301] width 67 height 12
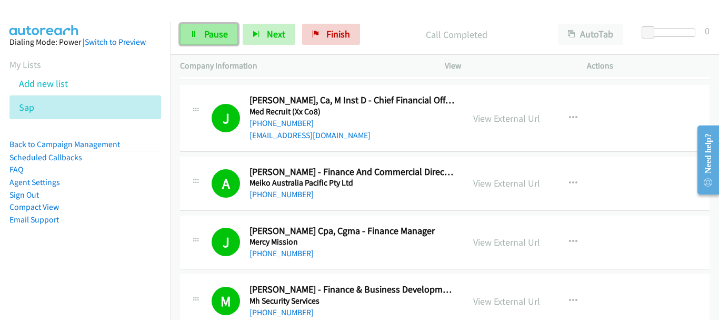
click at [214, 38] on span "Pause" at bounding box center [216, 34] width 24 height 12
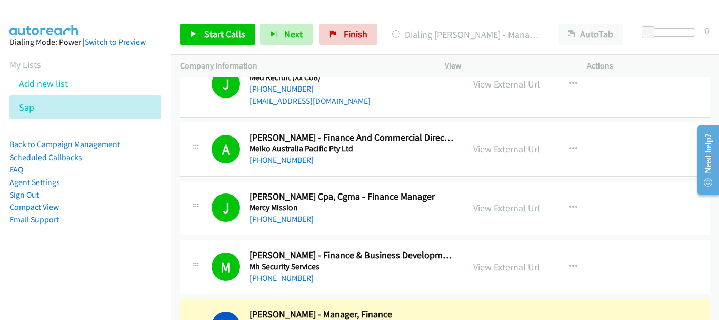
scroll to position [8269, 0]
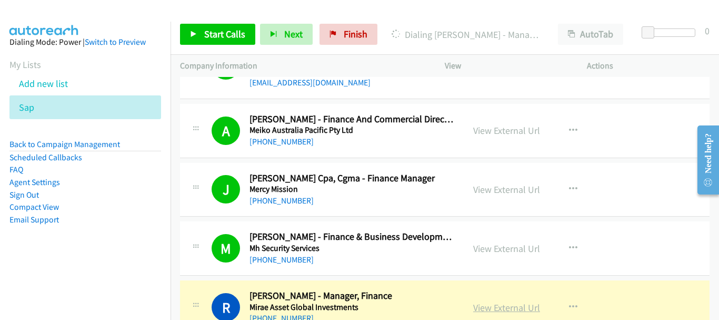
click at [504, 301] on link "View External Url" at bounding box center [507, 307] width 67 height 12
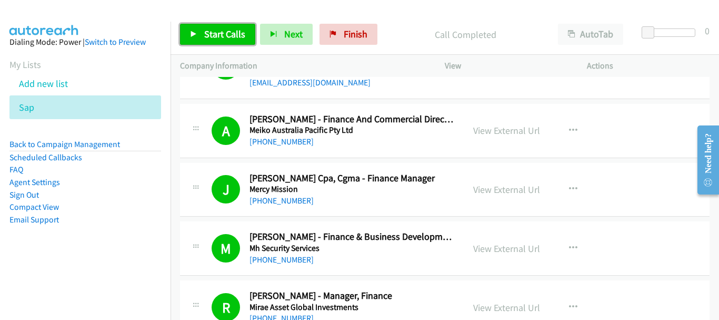
click at [216, 37] on span "Start Calls" at bounding box center [224, 34] width 41 height 12
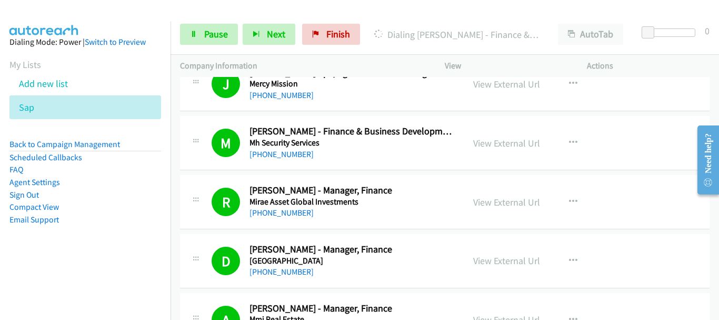
scroll to position [8480, 0]
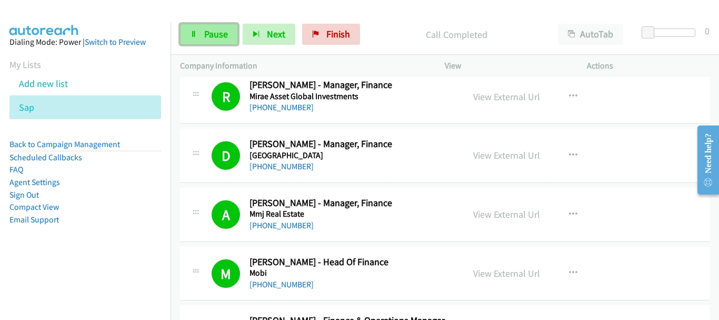
click at [214, 32] on span "Pause" at bounding box center [216, 34] width 24 height 12
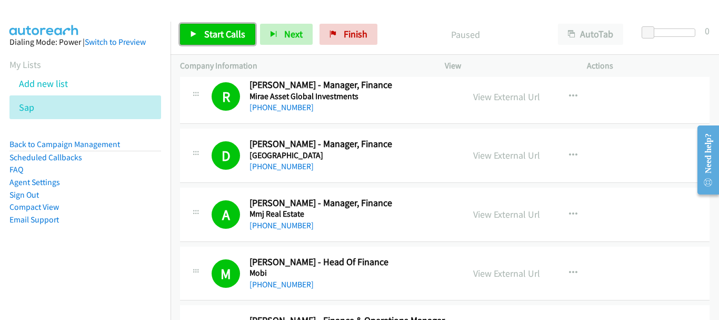
click at [211, 33] on span "Start Calls" at bounding box center [224, 34] width 41 height 12
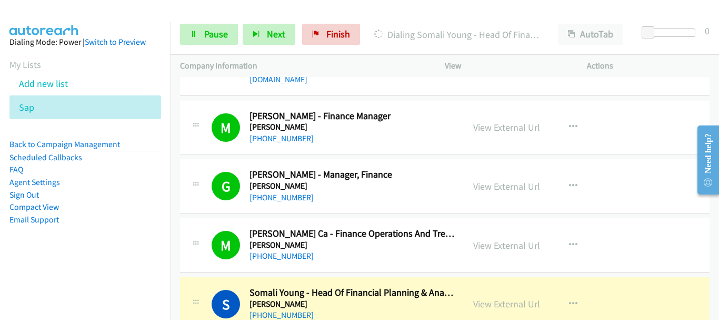
scroll to position [8954, 0]
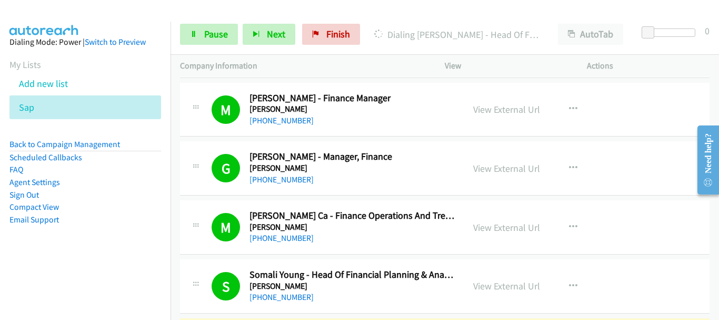
drag, startPoint x: 656, startPoint y: 206, endPoint x: 403, endPoint y: 103, distance: 273.4
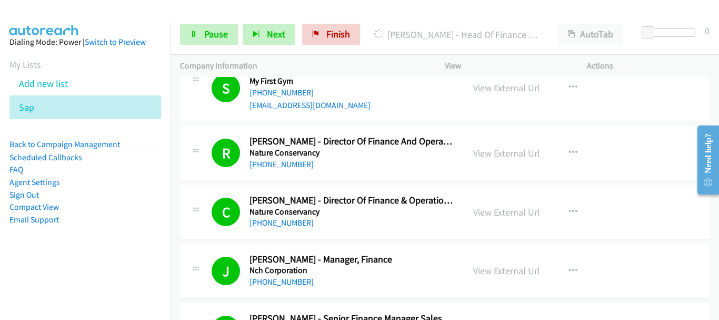
scroll to position [9270, 0]
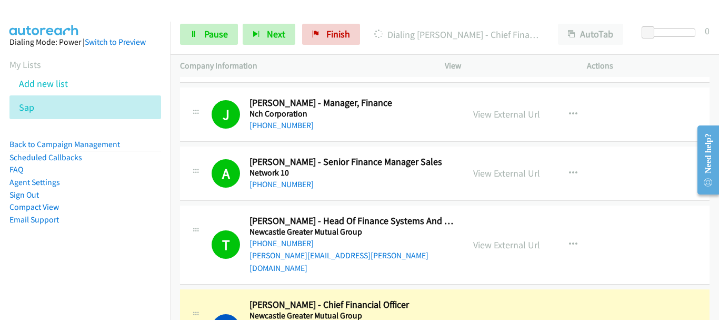
scroll to position [9376, 0]
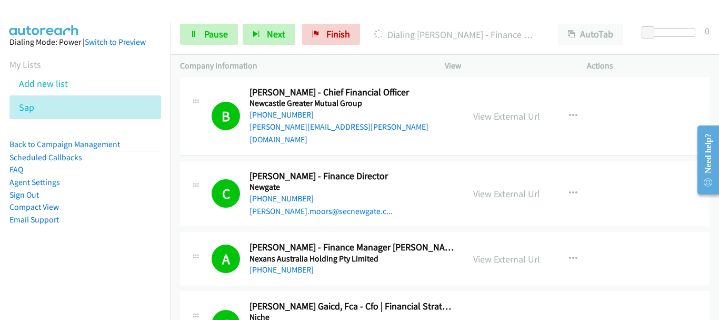
scroll to position [9639, 0]
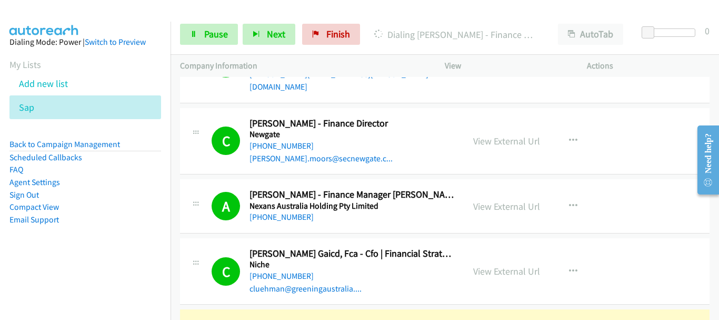
click at [193, 38] on link "Pause" at bounding box center [209, 34] width 58 height 21
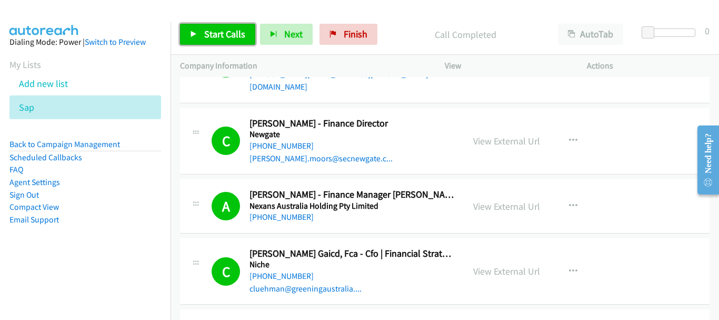
click at [212, 43] on link "Start Calls" at bounding box center [217, 34] width 75 height 21
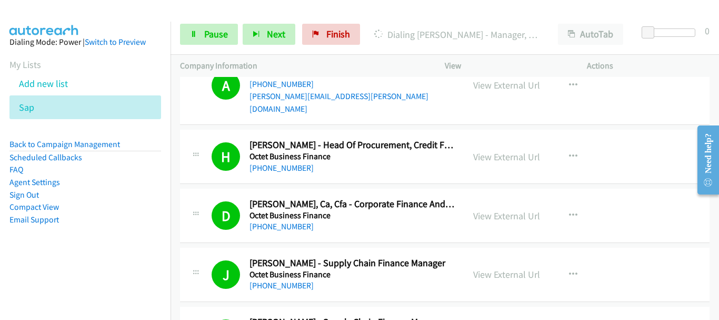
scroll to position [9955, 0]
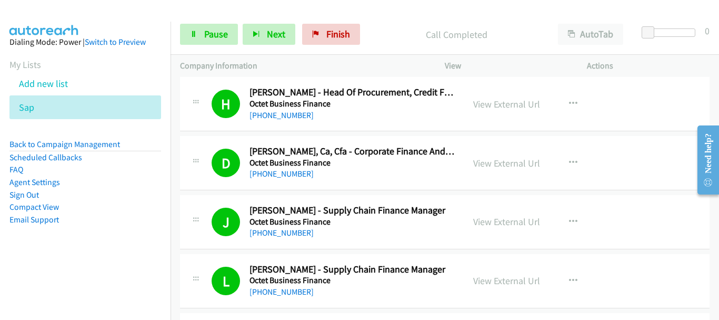
click at [208, 21] on div "Start Calls Pause Next Finish Call Completed AutoTab AutoTab 0" at bounding box center [445, 34] width 549 height 41
click at [198, 23] on div "Start Calls Pause Next Finish Call Completed AutoTab AutoTab 0" at bounding box center [445, 34] width 549 height 41
click at [229, 36] on link "Pause" at bounding box center [209, 34] width 58 height 21
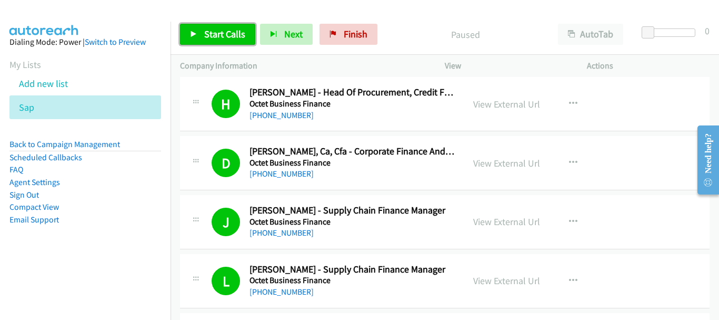
click at [228, 30] on span "Start Calls" at bounding box center [224, 34] width 41 height 12
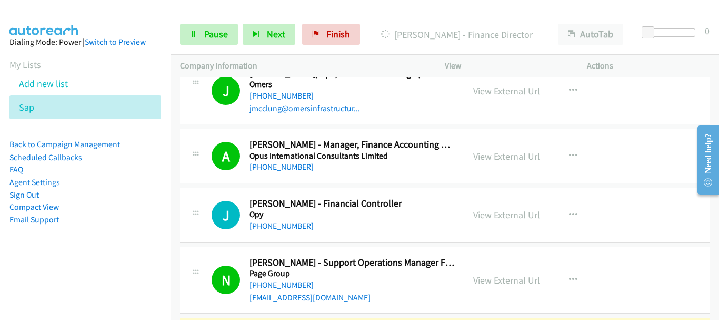
scroll to position [10218, 0]
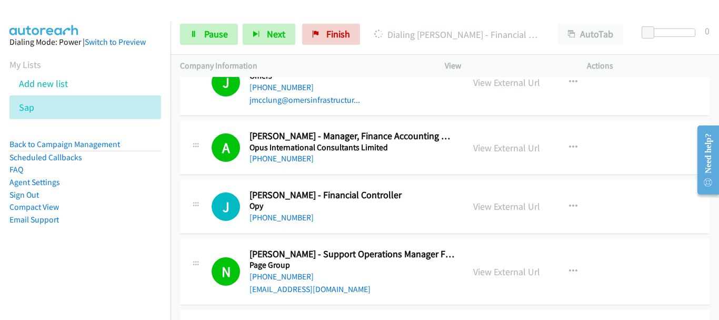
click at [223, 30] on span "Pause" at bounding box center [216, 34] width 24 height 12
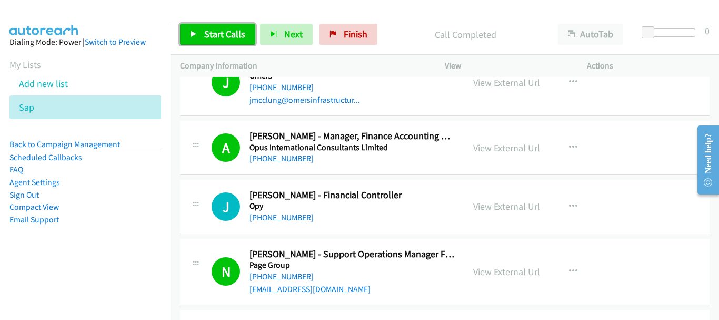
click at [222, 28] on span "Start Calls" at bounding box center [224, 34] width 41 height 12
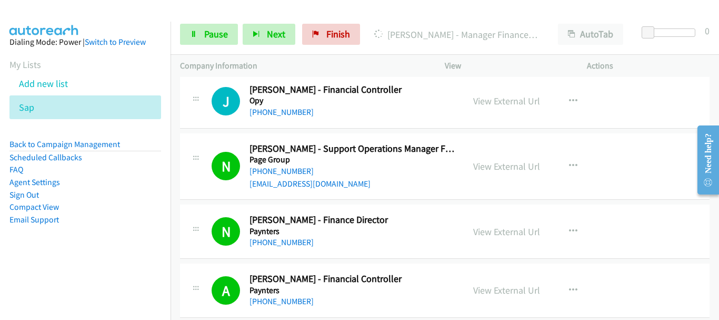
scroll to position [10429, 0]
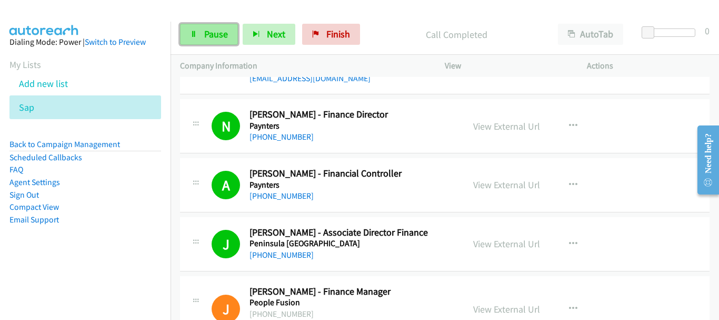
click at [196, 40] on link "Pause" at bounding box center [209, 34] width 58 height 21
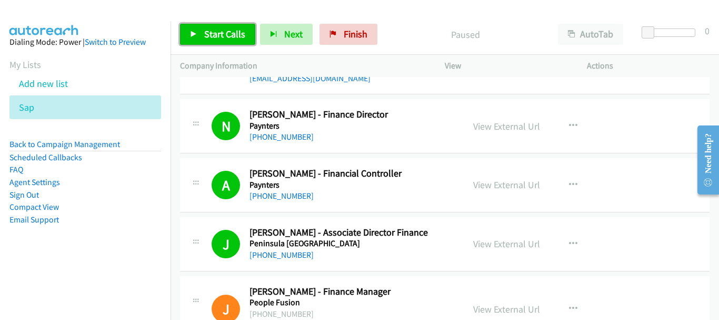
click at [196, 40] on link "Start Calls" at bounding box center [217, 34] width 75 height 21
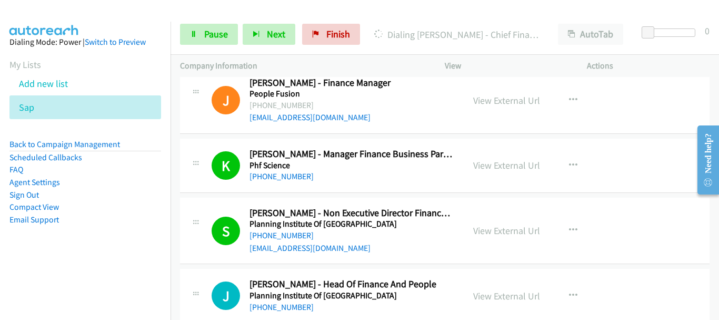
scroll to position [10640, 0]
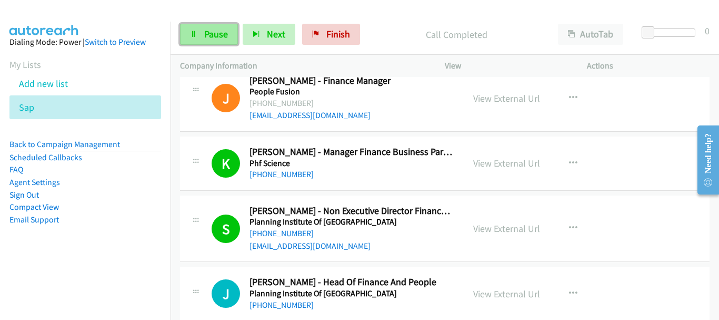
click at [220, 27] on link "Pause" at bounding box center [209, 34] width 58 height 21
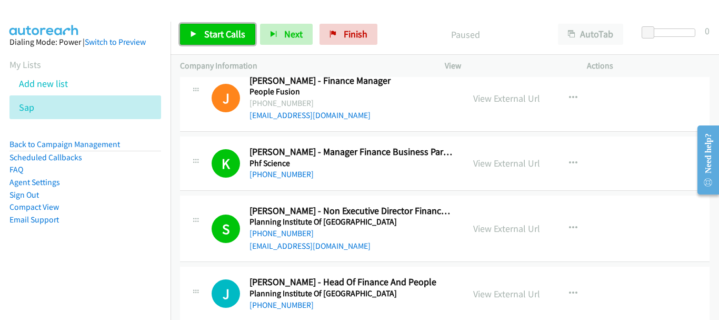
click at [220, 27] on link "Start Calls" at bounding box center [217, 34] width 75 height 21
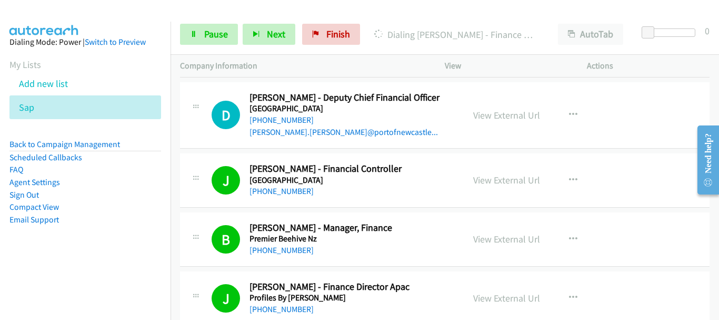
scroll to position [10956, 0]
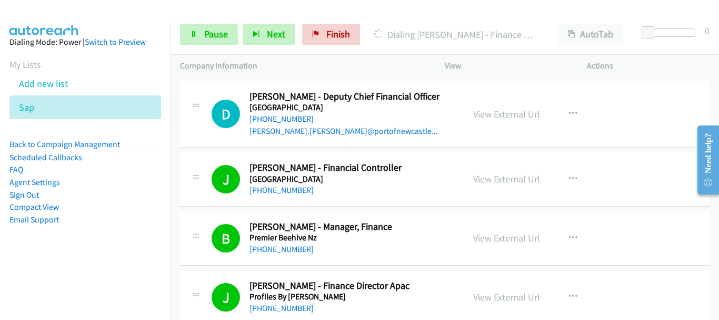
click at [204, 36] on span "Pause" at bounding box center [216, 34] width 24 height 12
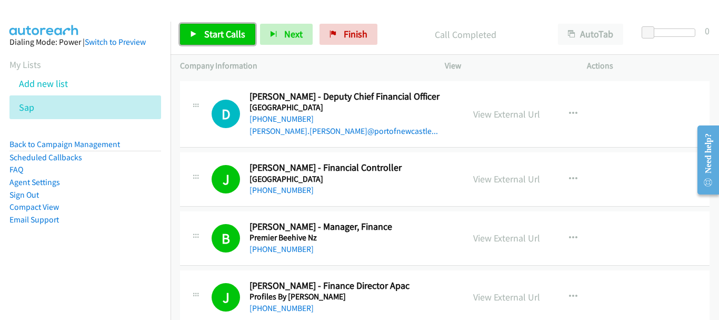
click at [233, 34] on span "Start Calls" at bounding box center [224, 34] width 41 height 12
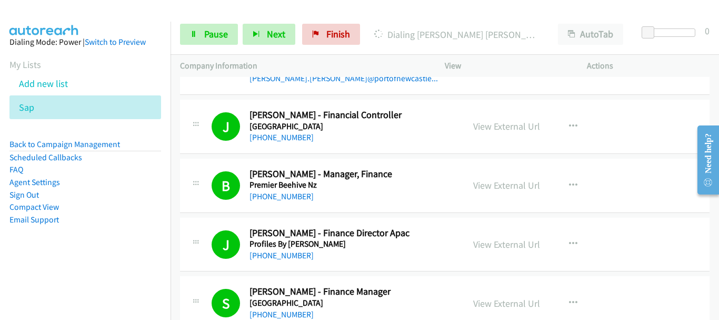
scroll to position [11114, 0]
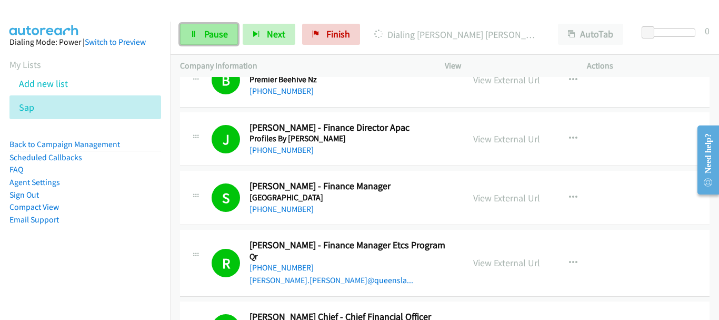
click at [221, 34] on span "Pause" at bounding box center [216, 34] width 24 height 12
